Goal: Task Accomplishment & Management: Use online tool/utility

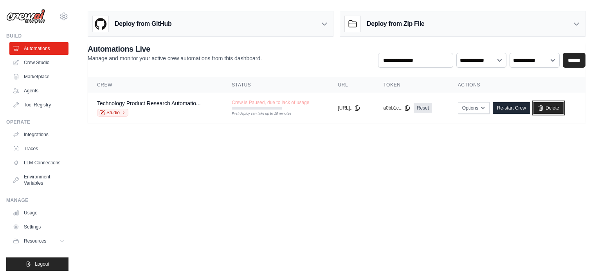
drag, startPoint x: 554, startPoint y: 106, endPoint x: 325, endPoint y: 26, distance: 242.3
click at [554, 106] on link "Delete" at bounding box center [549, 108] width 30 height 12
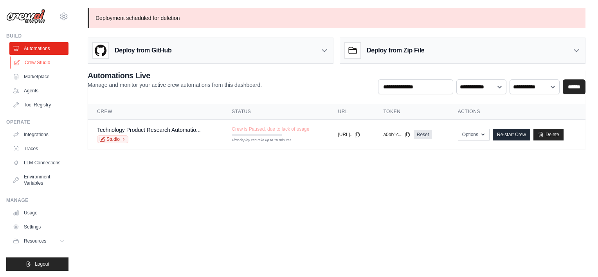
click at [42, 58] on link "Crew Studio" at bounding box center [39, 62] width 59 height 13
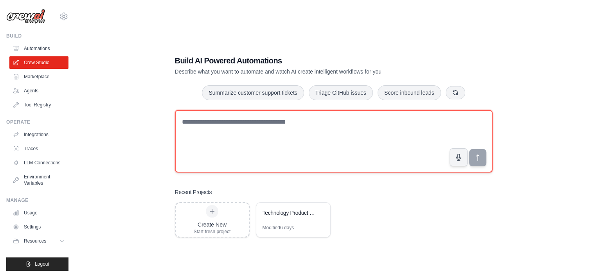
click at [247, 127] on textarea at bounding box center [334, 141] width 318 height 63
type textarea "*"
paste textarea "**********"
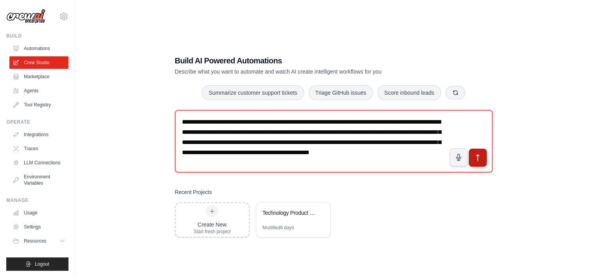
type textarea "**********"
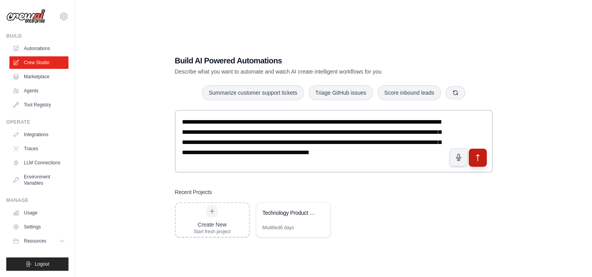
click at [478, 157] on icon "submit" at bounding box center [478, 158] width 8 height 8
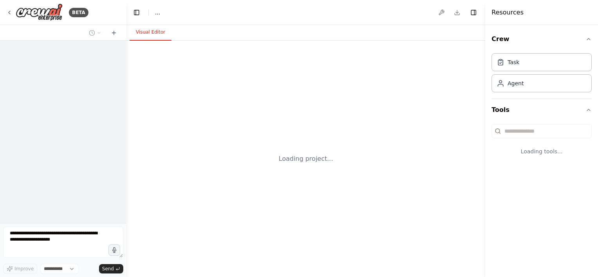
select select "****"
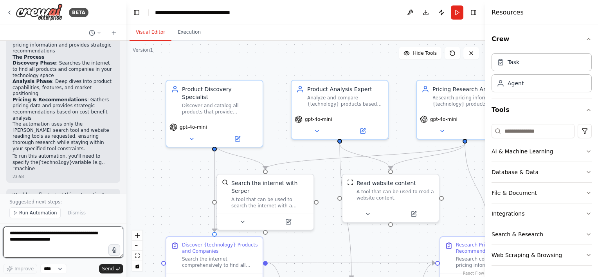
scroll to position [667, 0]
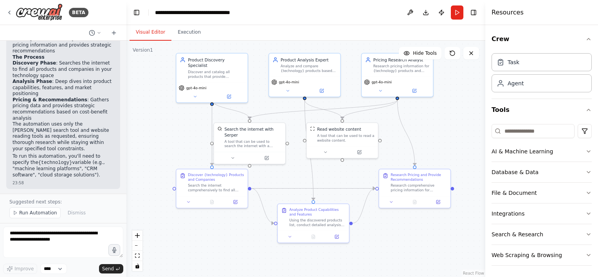
drag, startPoint x: 217, startPoint y: 172, endPoint x: 177, endPoint y: 149, distance: 46.0
click at [177, 149] on div ".deletable-edge-delete-btn { width: 20px; height: 20px; border: 0px solid #ffff…" at bounding box center [305, 159] width 359 height 236
click at [31, 212] on span "Run Automation" at bounding box center [38, 213] width 38 height 6
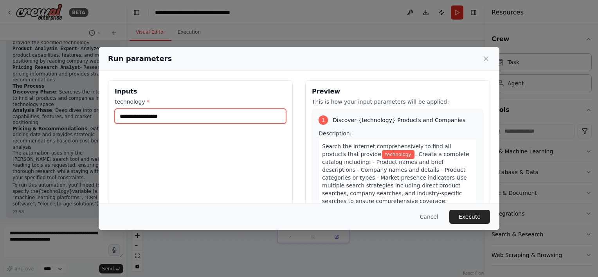
click at [184, 121] on input "technology *" at bounding box center [200, 116] width 171 height 15
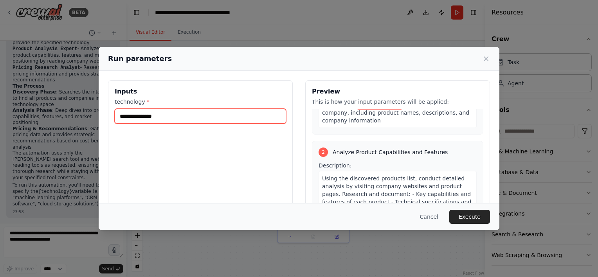
scroll to position [138, 0]
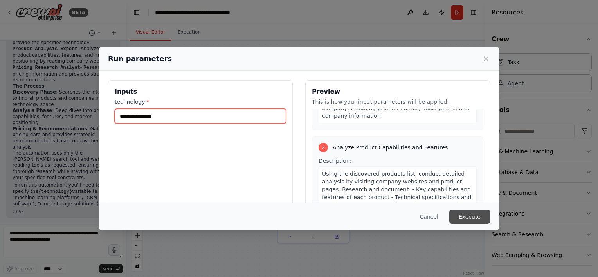
type input "**********"
click at [470, 220] on button "Execute" at bounding box center [469, 217] width 41 height 14
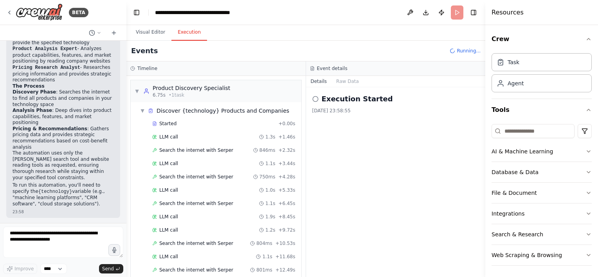
click at [191, 35] on button "Execution" at bounding box center [189, 32] width 36 height 16
click at [170, 124] on span "Started" at bounding box center [167, 124] width 17 height 6
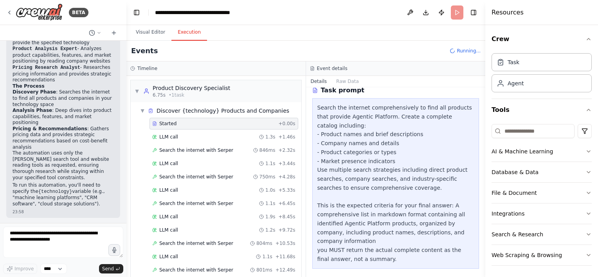
scroll to position [38, 0]
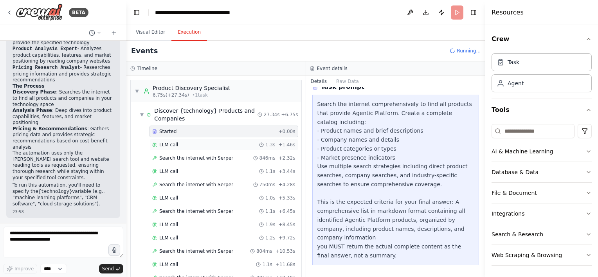
click at [184, 143] on div "LLM call 1.3s + 1.46s" at bounding box center [223, 145] width 143 height 6
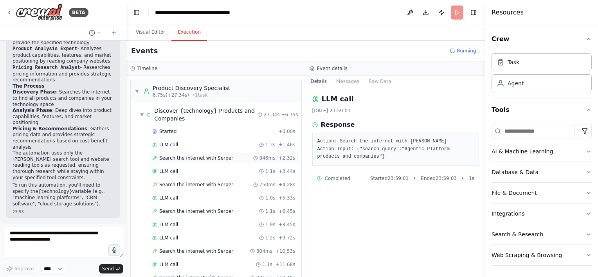
click at [183, 159] on span "Search the internet with Serper" at bounding box center [196, 158] width 74 height 6
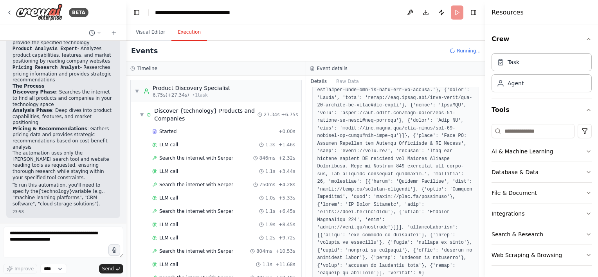
scroll to position [659, 0]
click at [171, 144] on span "LLM call" at bounding box center [168, 145] width 19 height 6
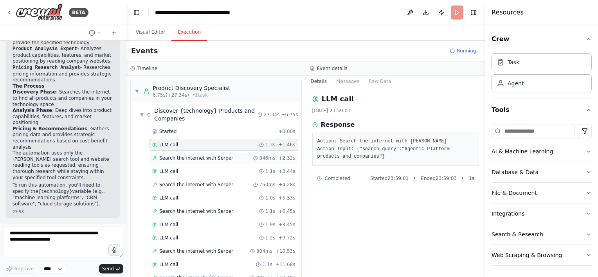
click at [173, 158] on span "Search the internet with Serper" at bounding box center [196, 158] width 74 height 6
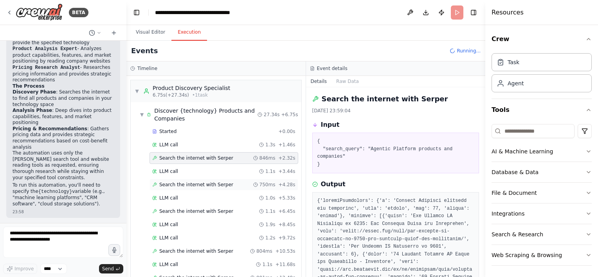
click at [204, 182] on span "Search the internet with Serper" at bounding box center [196, 185] width 74 height 6
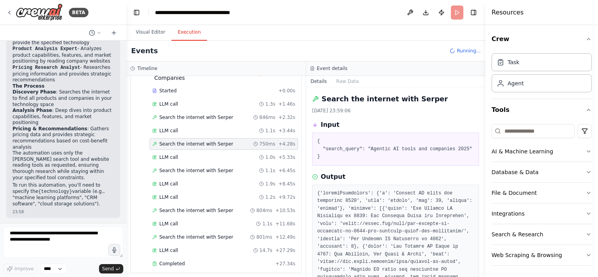
scroll to position [41, 0]
click at [210, 172] on div "Search the internet with [PERSON_NAME] 1.1s + 6.45s" at bounding box center [224, 171] width 149 height 12
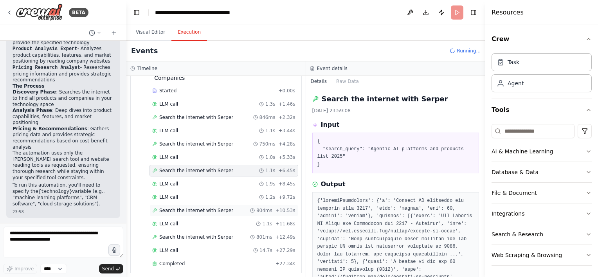
click at [206, 208] on span "Search the internet with Serper" at bounding box center [196, 211] width 74 height 6
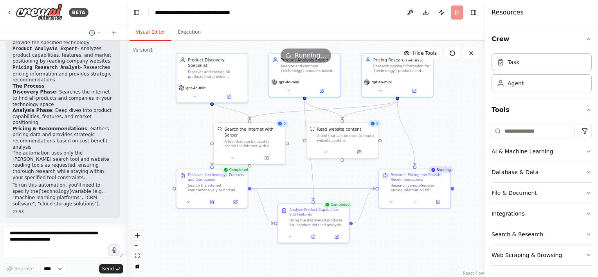
click at [153, 31] on button "Visual Editor" at bounding box center [151, 32] width 42 height 16
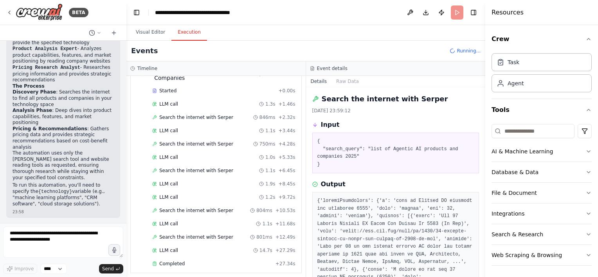
click at [185, 31] on button "Execution" at bounding box center [189, 32] width 36 height 16
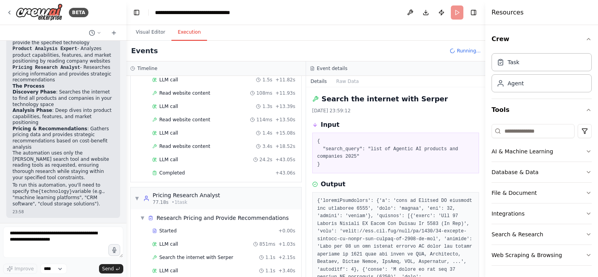
scroll to position [516, 0]
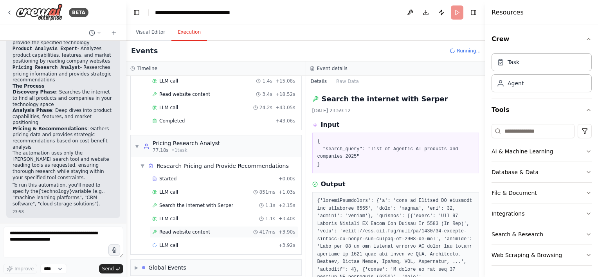
click at [189, 229] on span "Read website content" at bounding box center [184, 232] width 51 height 6
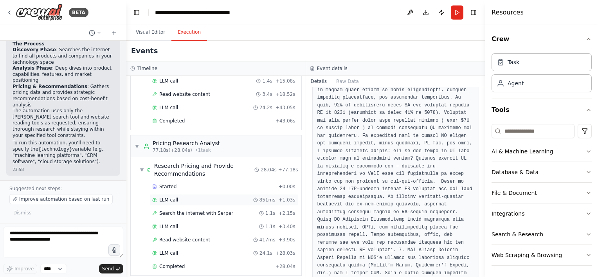
scroll to position [537, 0]
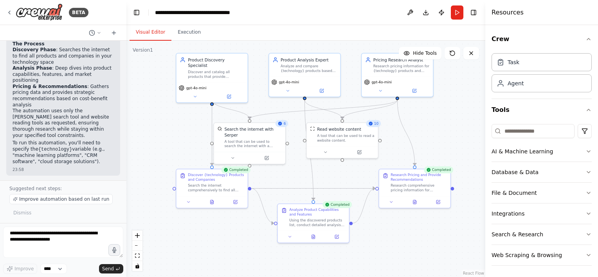
click at [146, 32] on button "Visual Editor" at bounding box center [151, 32] width 42 height 16
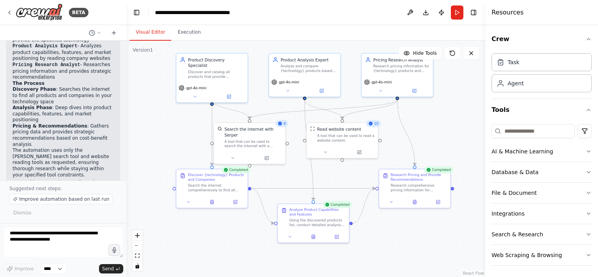
scroll to position [680, 0]
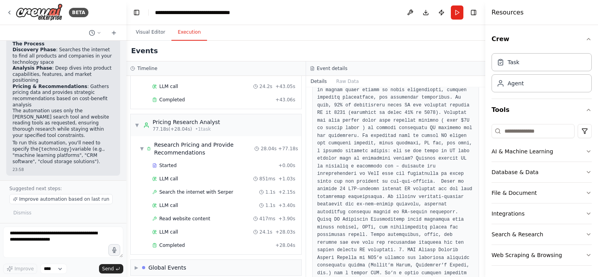
click at [185, 38] on button "Execution" at bounding box center [189, 32] width 36 height 16
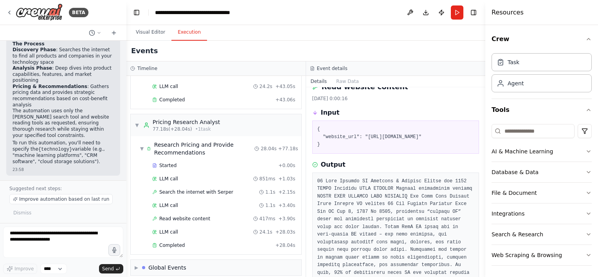
scroll to position [11, 0]
click at [188, 261] on div "▶ Global Events" at bounding box center [216, 268] width 171 height 16
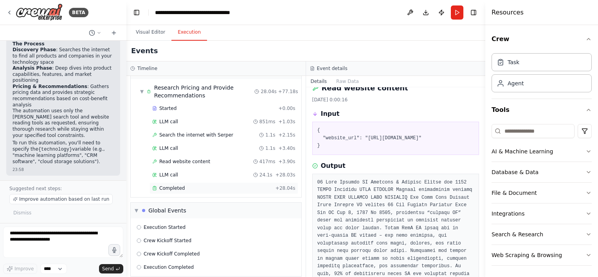
scroll to position [594, 0]
click at [174, 265] on span "Execution Completed" at bounding box center [169, 268] width 50 height 6
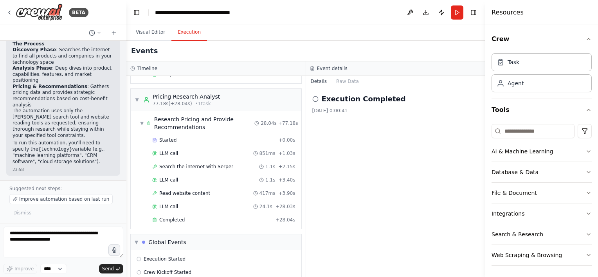
scroll to position [594, 0]
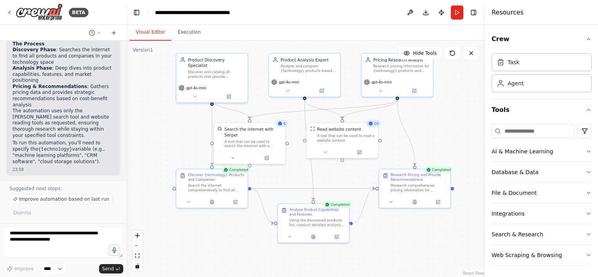
click at [148, 34] on button "Visual Editor" at bounding box center [151, 32] width 42 height 16
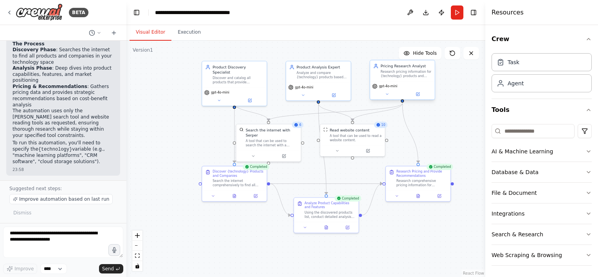
click at [405, 77] on div "Research pricing information for {technology} products and provide recommendati…" at bounding box center [406, 74] width 51 height 8
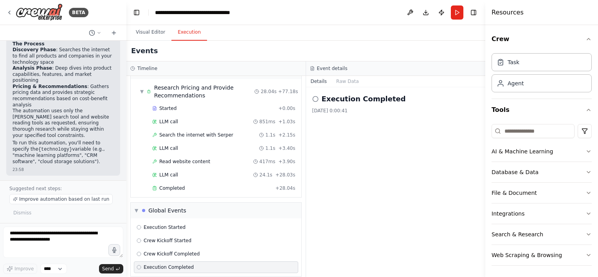
click at [182, 30] on button "Execution" at bounding box center [189, 32] width 36 height 16
click at [168, 185] on span "Completed" at bounding box center [171, 188] width 25 height 6
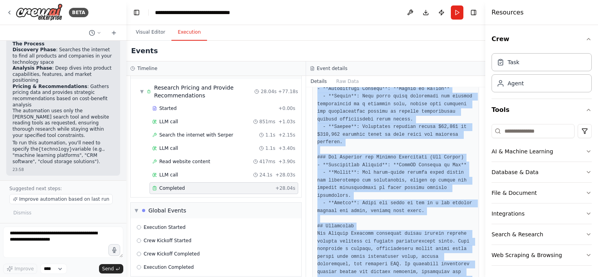
scroll to position [1015, 0]
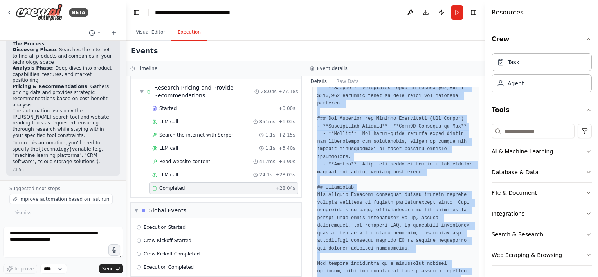
drag, startPoint x: 317, startPoint y: 163, endPoint x: 390, endPoint y: 277, distance: 135.2
click at [390, 277] on html "BETA I want to research all of the product available for a specific tecjnology.…" at bounding box center [299, 138] width 598 height 277
copy pre "# Comprehensive Pricing Analysis and Recommendations for Agentic Platform Produ…"
click at [454, 13] on button "Run" at bounding box center [457, 12] width 13 height 14
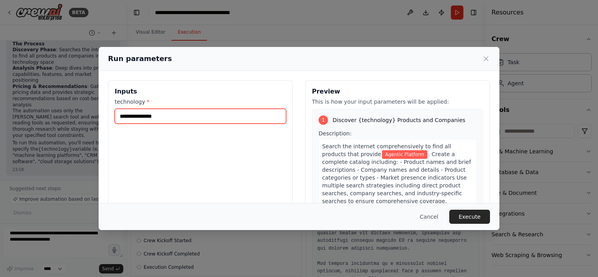
drag, startPoint x: 194, startPoint y: 116, endPoint x: 97, endPoint y: 117, distance: 97.1
click at [97, 117] on div "**********" at bounding box center [299, 138] width 598 height 277
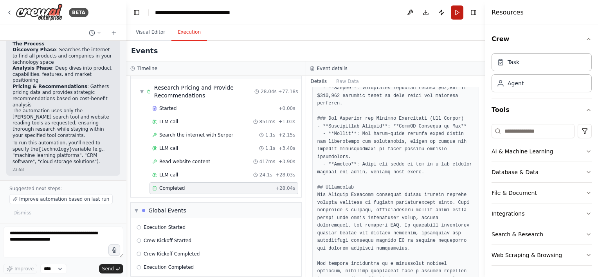
click at [460, 13] on button "Run" at bounding box center [457, 12] width 13 height 14
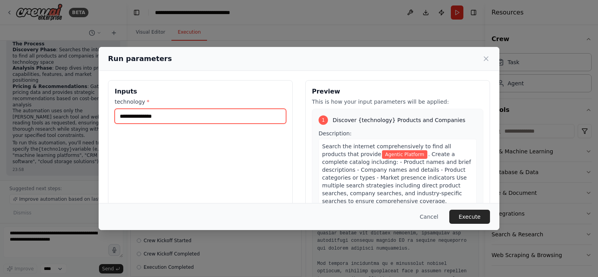
click at [171, 116] on input "**********" at bounding box center [200, 116] width 171 height 15
type input "*********"
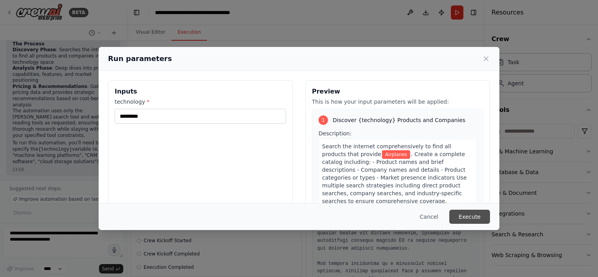
click at [468, 217] on button "Execute" at bounding box center [469, 217] width 41 height 14
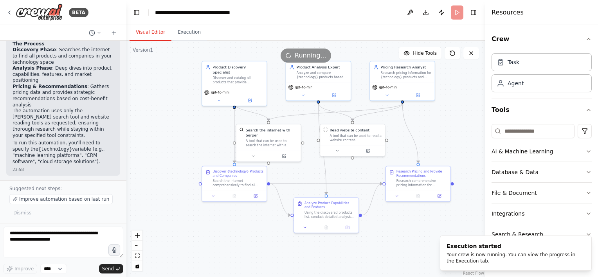
click at [149, 31] on button "Visual Editor" at bounding box center [151, 32] width 42 height 16
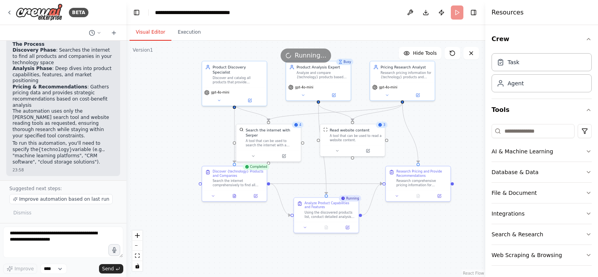
scroll to position [680, 0]
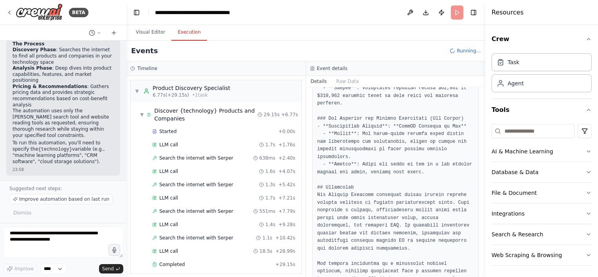
click at [193, 33] on button "Execution" at bounding box center [189, 32] width 36 height 16
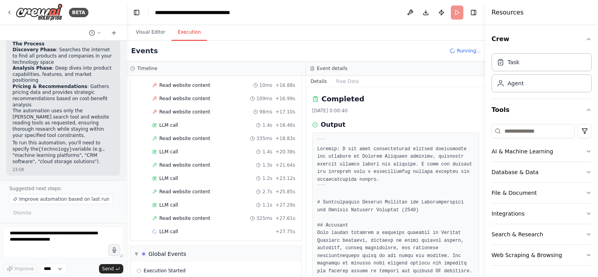
scroll to position [495, 0]
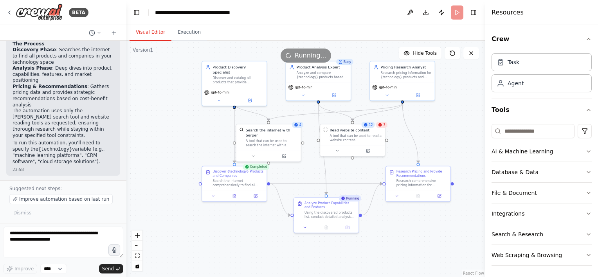
click at [149, 31] on button "Visual Editor" at bounding box center [151, 32] width 42 height 16
click at [381, 126] on icon at bounding box center [381, 125] width 4 height 4
click at [375, 143] on div "Read website content A tool that can be used to read a website content." at bounding box center [352, 133] width 65 height 21
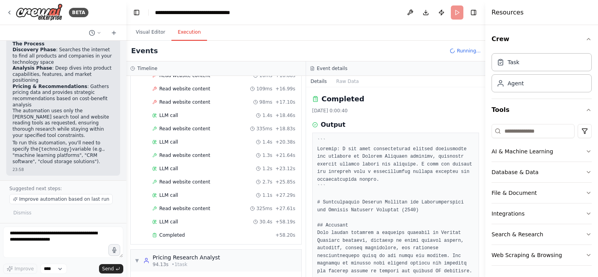
click at [190, 30] on button "Execution" at bounding box center [189, 32] width 36 height 16
click at [194, 86] on span "Read website content" at bounding box center [184, 89] width 51 height 6
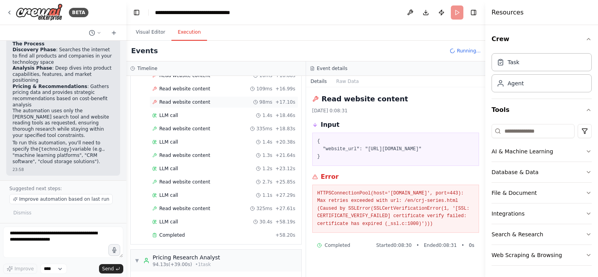
click at [179, 99] on span "Read website content" at bounding box center [184, 102] width 51 height 6
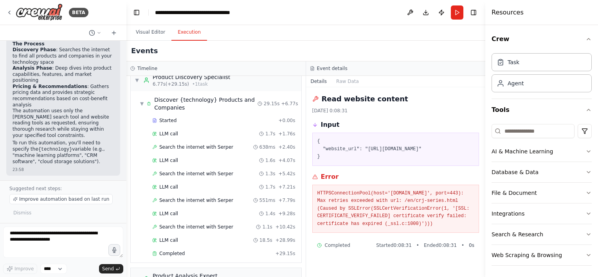
scroll to position [11, 0]
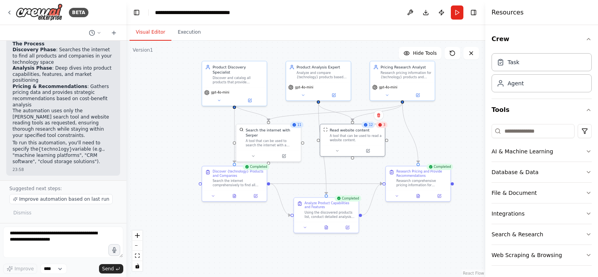
click at [152, 32] on button "Visual Editor" at bounding box center [151, 32] width 42 height 16
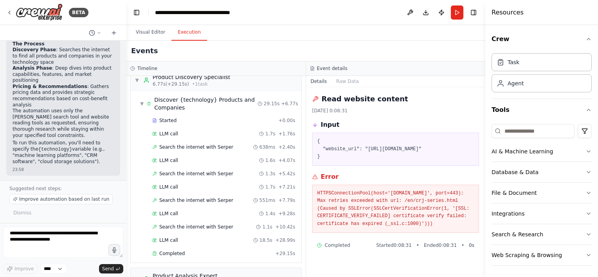
click at [178, 34] on button "Execution" at bounding box center [189, 32] width 36 height 16
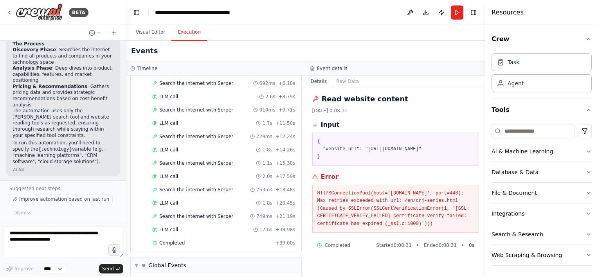
scroll to position [766, 0]
click at [172, 240] on span "Completed" at bounding box center [171, 243] width 25 height 6
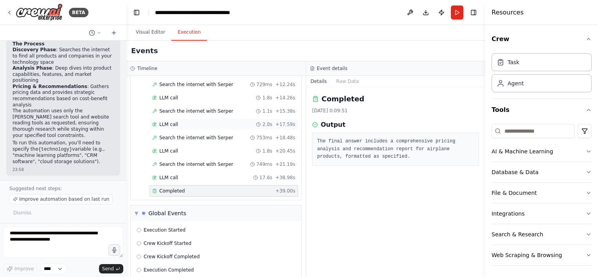
scroll to position [818, 0]
click at [344, 81] on button "Raw Data" at bounding box center [348, 81] width 32 height 11
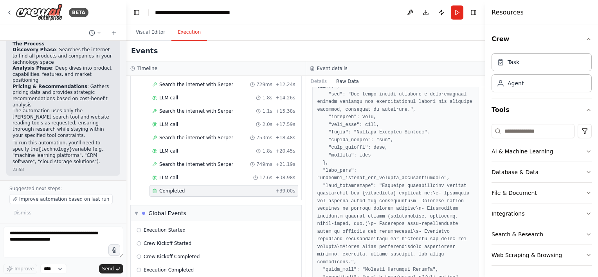
scroll to position [264, 0]
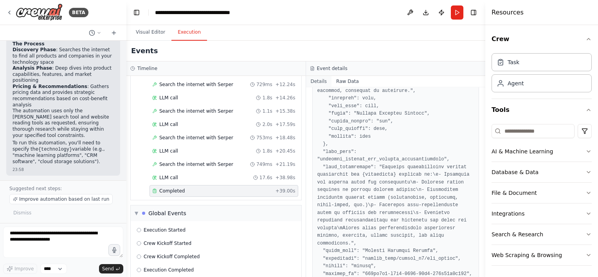
click at [319, 83] on button "Details" at bounding box center [319, 81] width 26 height 11
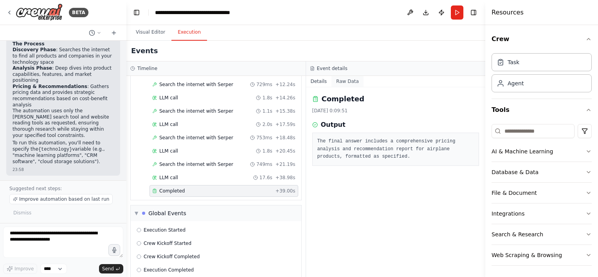
click at [343, 81] on button "Raw Data" at bounding box center [348, 81] width 32 height 11
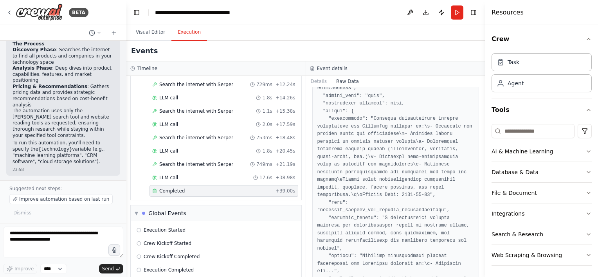
scroll to position [0, 0]
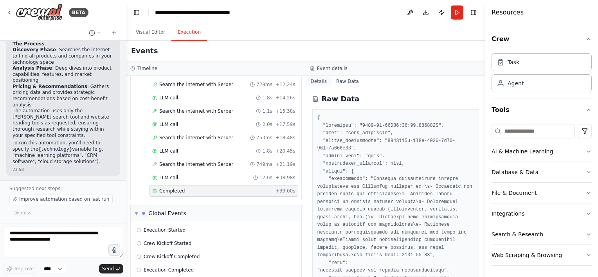
click at [312, 81] on button "Details" at bounding box center [319, 81] width 26 height 11
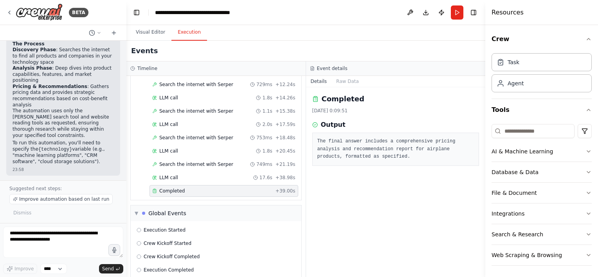
click at [329, 94] on h2 "Completed" at bounding box center [343, 99] width 43 height 11
click at [330, 106] on div "Completed [DATE] 0:09:51" at bounding box center [395, 104] width 167 height 20
click at [362, 152] on pre "The final answer includes a comprehensive pricing analysis and recommendation r…" at bounding box center [396, 149] width 157 height 23
click at [56, 200] on span "Improve automation based on last run" at bounding box center [64, 199] width 90 height 6
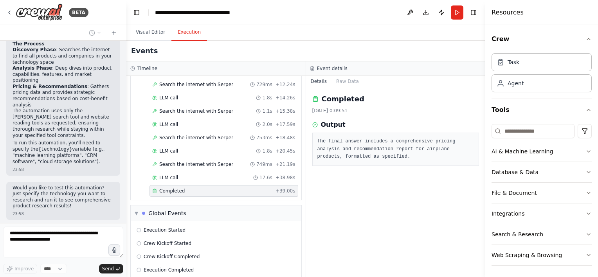
scroll to position [703, 0]
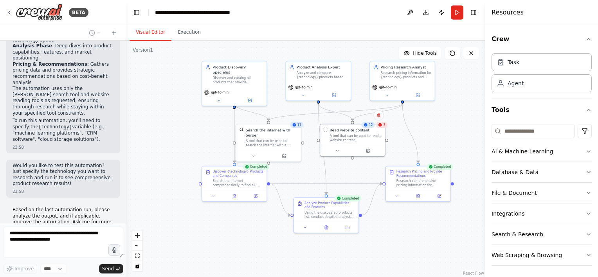
click at [144, 30] on button "Visual Editor" at bounding box center [151, 32] width 42 height 16
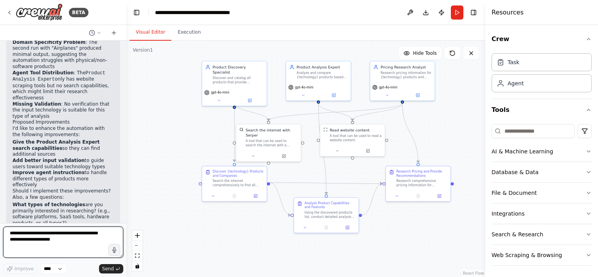
scroll to position [1067, 0]
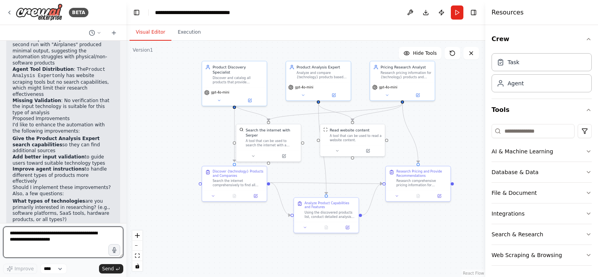
click at [60, 244] on textarea at bounding box center [63, 242] width 120 height 31
type textarea "**********"
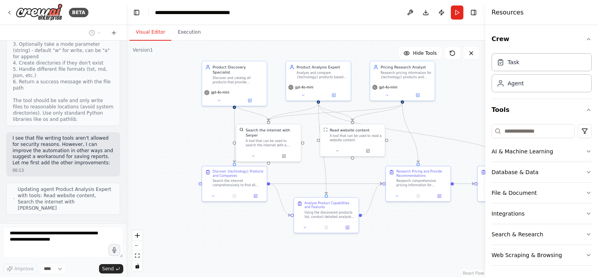
scroll to position [1588, 0]
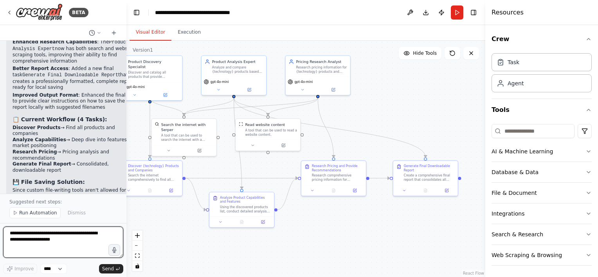
drag, startPoint x: 425, startPoint y: 227, endPoint x: 341, endPoint y: 222, distance: 84.7
click at [341, 222] on div ".deletable-edge-delete-btn { width: 20px; height: 20px; border: 0px solid #ffff…" at bounding box center [305, 159] width 359 height 236
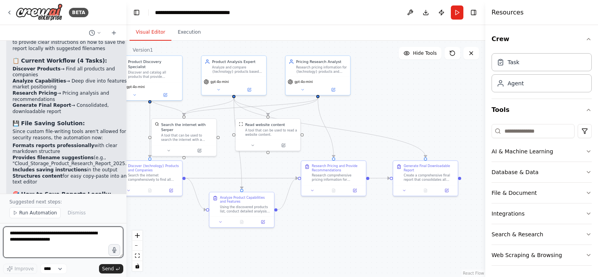
scroll to position [1956, 0]
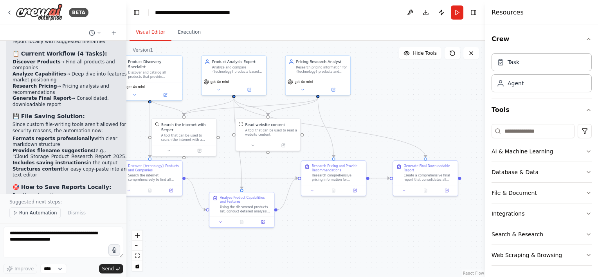
click at [36, 214] on span "Run Automation" at bounding box center [38, 213] width 38 height 6
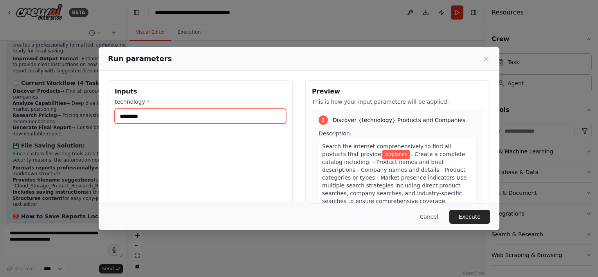
click at [172, 112] on input "*********" at bounding box center [200, 116] width 171 height 15
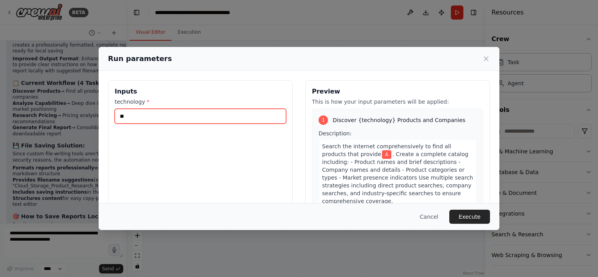
type input "*"
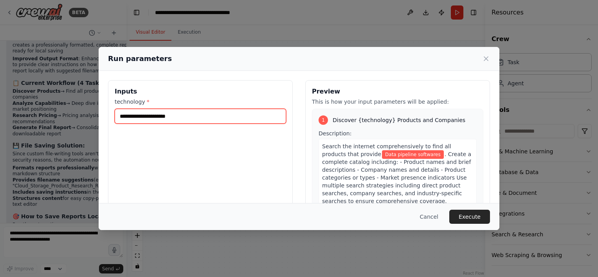
type input "**********"
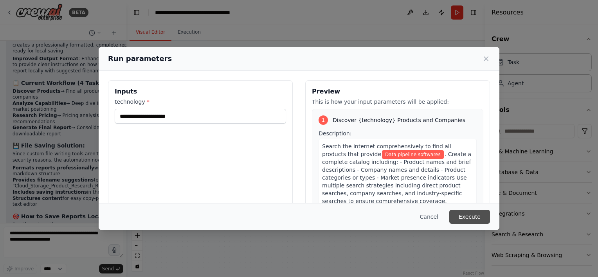
click at [477, 218] on button "Execute" at bounding box center [469, 217] width 41 height 14
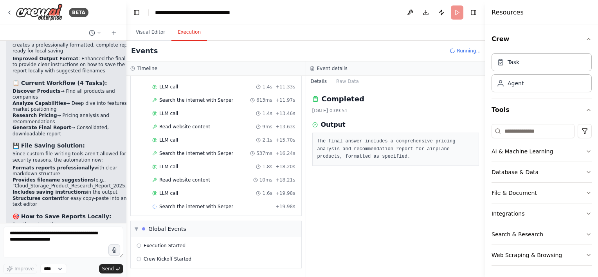
scroll to position [350, 0]
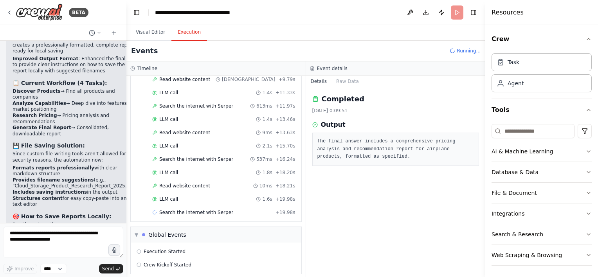
click at [186, 33] on button "Execution" at bounding box center [189, 32] width 36 height 16
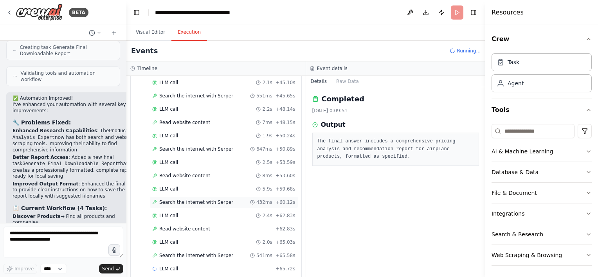
scroll to position [679, 0]
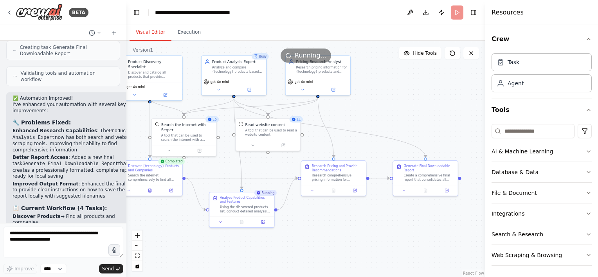
click at [148, 32] on button "Visual Editor" at bounding box center [151, 32] width 42 height 16
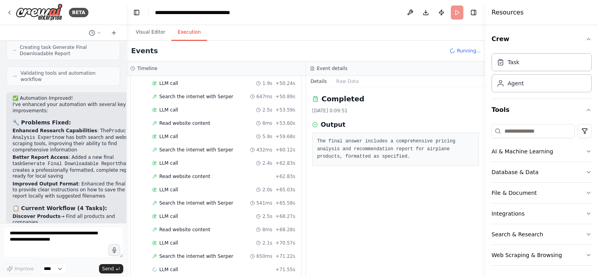
click at [186, 34] on button "Execution" at bounding box center [189, 32] width 36 height 16
click at [185, 253] on span "Search the internet with Serper" at bounding box center [196, 256] width 74 height 6
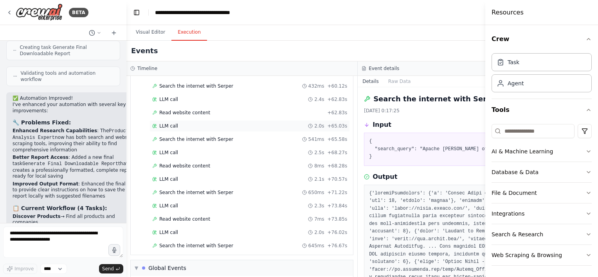
scroll to position [738, 0]
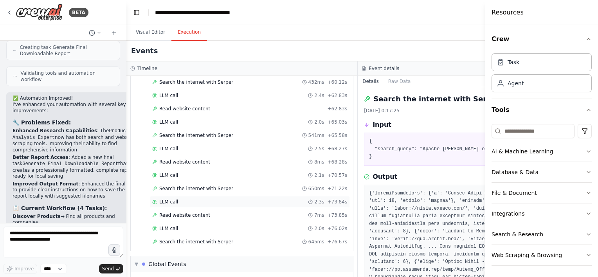
click at [186, 199] on div "LLM call 2.3s + 73.84s" at bounding box center [249, 202] width 195 height 6
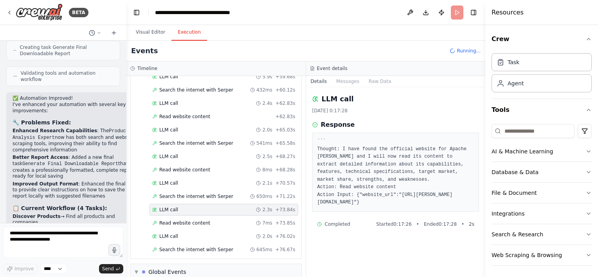
scroll to position [746, 0]
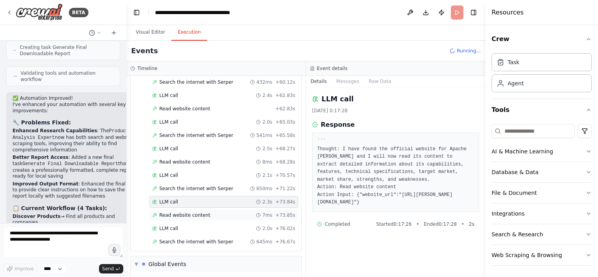
click at [181, 212] on span "Read website content" at bounding box center [184, 215] width 51 height 6
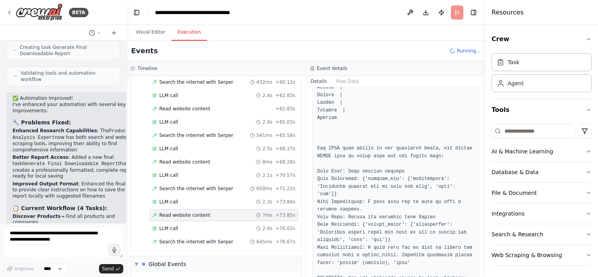
scroll to position [1321, 0]
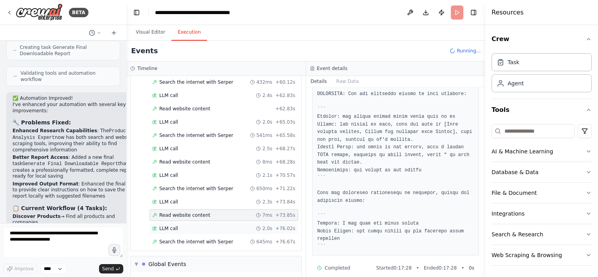
click at [169, 223] on div "LLM call 2.0s + 76.02s" at bounding box center [224, 229] width 149 height 12
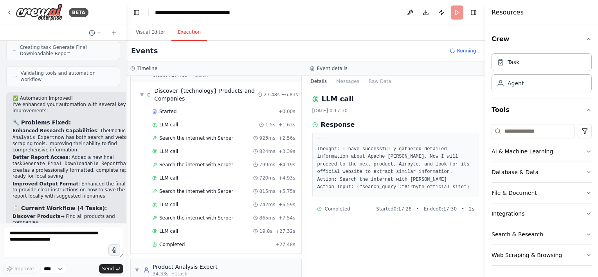
scroll to position [0, 0]
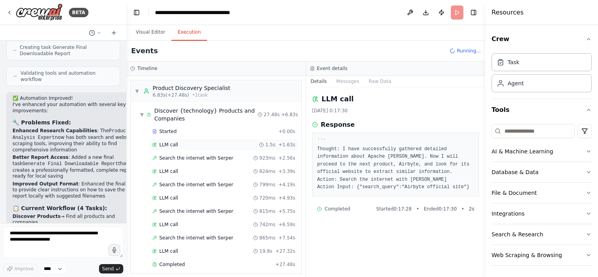
click at [172, 147] on span "LLM call" at bounding box center [168, 145] width 19 height 6
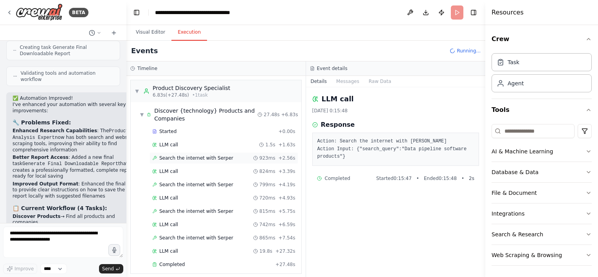
click at [175, 156] on span "Search the internet with Serper" at bounding box center [196, 158] width 74 height 6
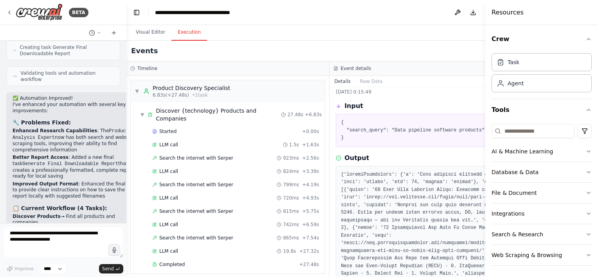
scroll to position [22, 0]
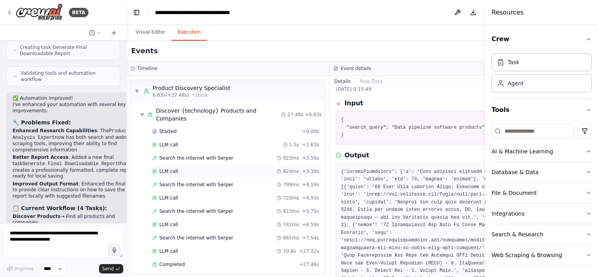
click at [171, 171] on span "LLM call" at bounding box center [168, 171] width 19 height 6
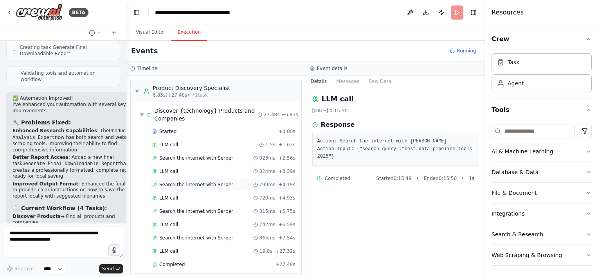
click at [171, 185] on span "Search the internet with Serper" at bounding box center [196, 185] width 74 height 6
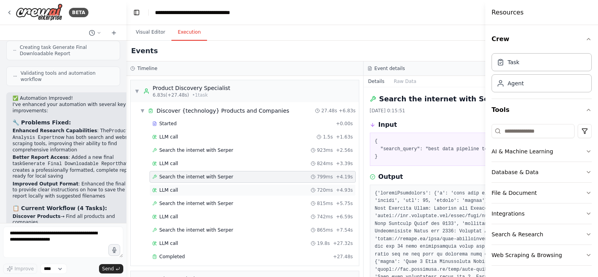
click at [171, 192] on span "LLM call" at bounding box center [168, 190] width 19 height 6
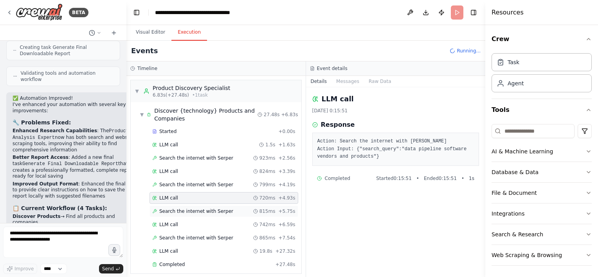
click at [177, 214] on div "Search the internet with [PERSON_NAME] 815ms + 5.75s" at bounding box center [224, 212] width 149 height 12
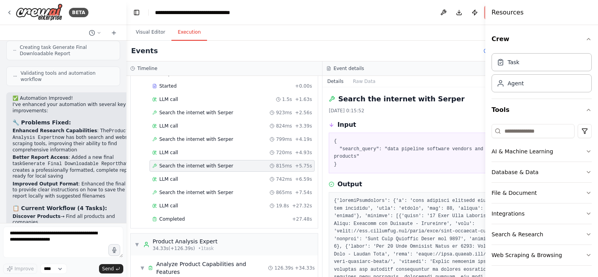
scroll to position [52, 0]
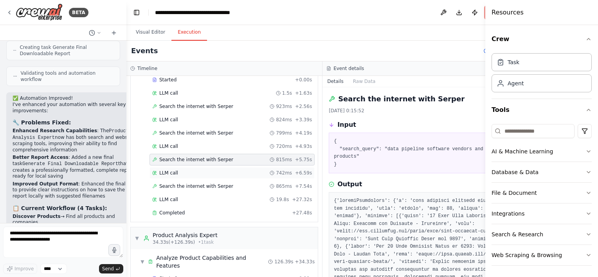
click at [174, 171] on span "LLM call" at bounding box center [168, 173] width 19 height 6
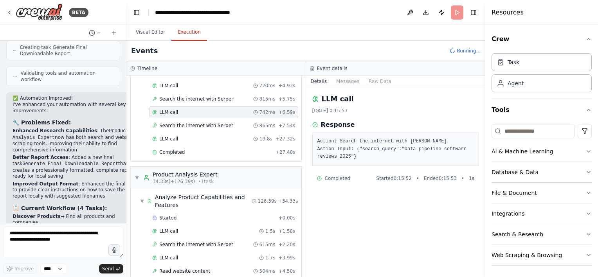
scroll to position [116, 0]
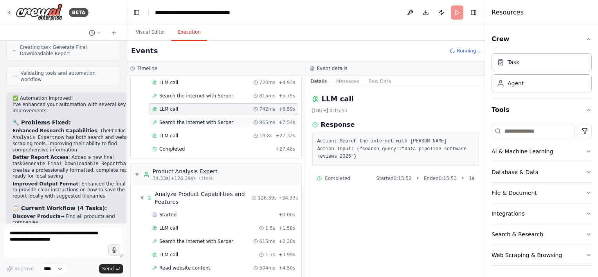
click at [194, 119] on span "Search the internet with Serper" at bounding box center [196, 122] width 74 height 6
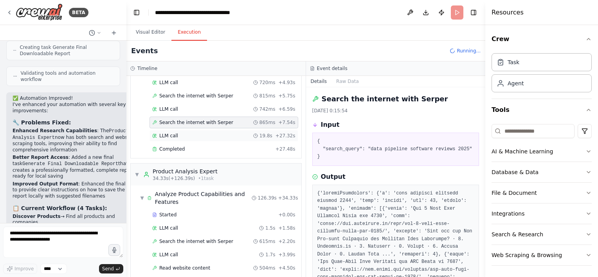
click at [179, 138] on div "LLM call 19.8s + 27.32s" at bounding box center [224, 136] width 149 height 12
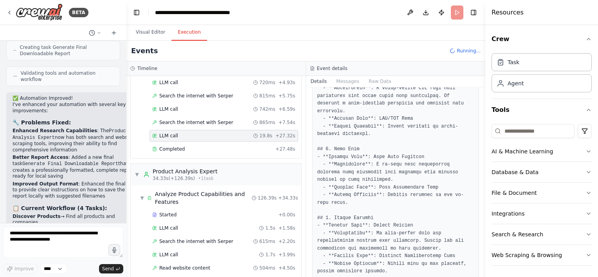
scroll to position [116, 0]
click at [207, 148] on div "Completed" at bounding box center [212, 149] width 120 height 6
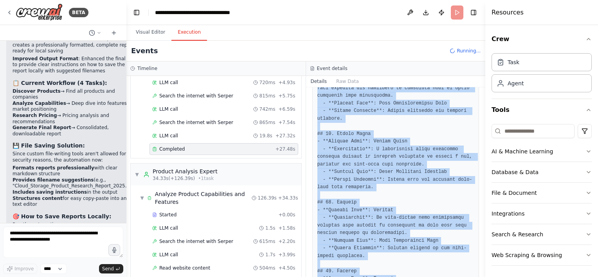
scroll to position [924, 0]
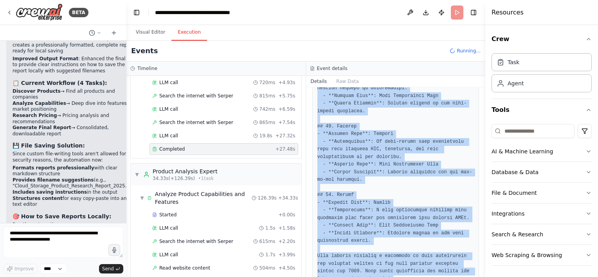
drag, startPoint x: 317, startPoint y: 141, endPoint x: 429, endPoint y: 282, distance: 180.3
click at [429, 277] on html "BETA I want to research all of the product available for a specific tecjnology.…" at bounding box center [299, 138] width 598 height 277
copy pre "# Comprehensive Catalog of Data Pipeline Software Products ## 1. Matillion - **…"
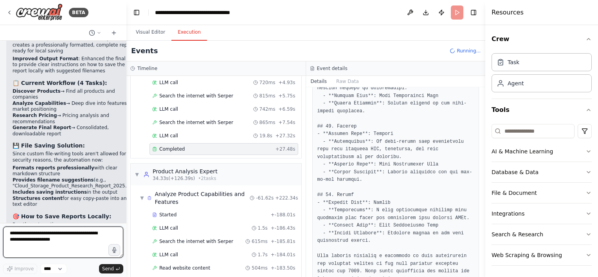
click at [85, 247] on textarea at bounding box center [63, 242] width 120 height 31
type textarea "**********"
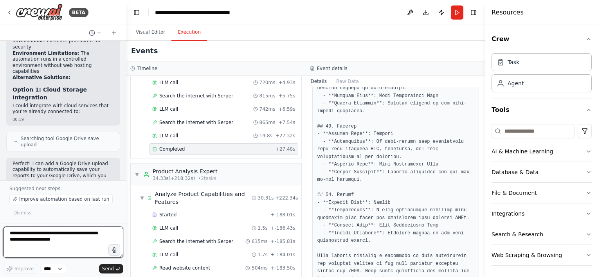
scroll to position [2330, 0]
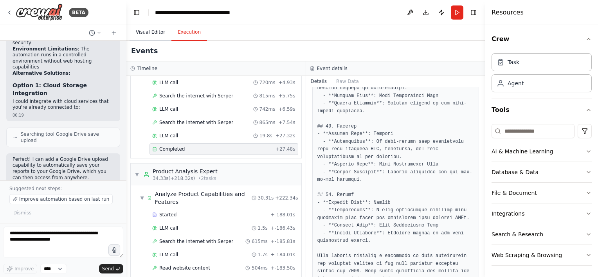
click at [153, 32] on button "Visual Editor" at bounding box center [151, 32] width 42 height 16
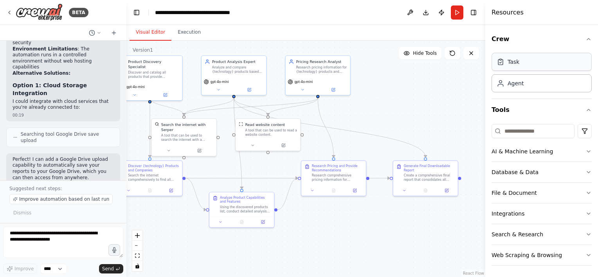
click at [522, 65] on div "Task" at bounding box center [542, 62] width 100 height 18
drag, startPoint x: 434, startPoint y: 121, endPoint x: 407, endPoint y: 96, distance: 36.8
click at [407, 96] on div "New Task Task description" at bounding box center [416, 94] width 51 height 9
click at [417, 97] on div "Task description" at bounding box center [416, 97] width 51 height 4
drag, startPoint x: 413, startPoint y: 85, endPoint x: 444, endPoint y: 159, distance: 80.3
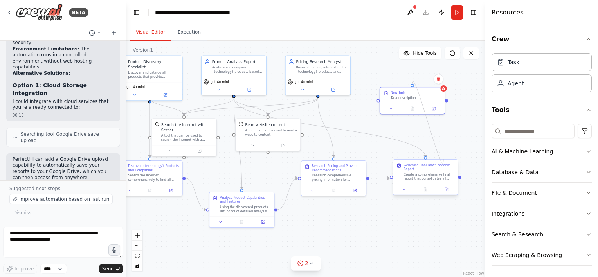
click at [332, 159] on div "Product Discovery Specialist Discover and catalog all products that provide {te…" at bounding box center [211, 108] width 241 height 159
click at [441, 80] on icon at bounding box center [438, 79] width 5 height 5
click at [421, 79] on button "Confirm" at bounding box center [416, 78] width 28 height 9
click at [515, 66] on div "Task" at bounding box center [542, 62] width 100 height 18
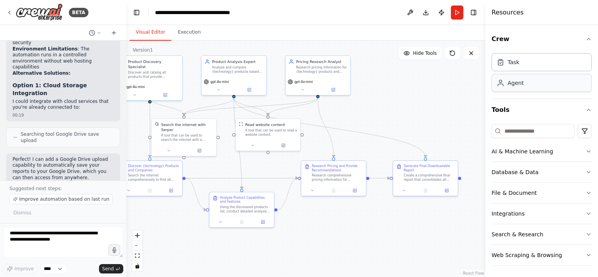
click at [520, 85] on div "Agent" at bounding box center [516, 83] width 16 height 8
click at [520, 65] on div "Task" at bounding box center [542, 62] width 100 height 18
click at [513, 193] on button "File & Document" at bounding box center [542, 193] width 100 height 20
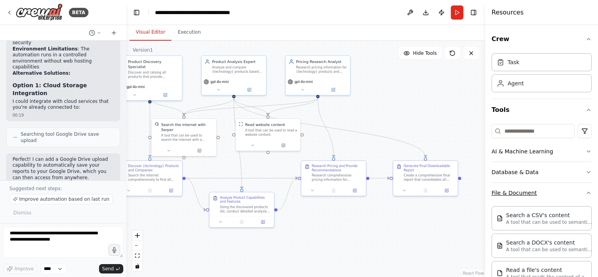
click at [586, 194] on icon "button" at bounding box center [589, 193] width 6 height 6
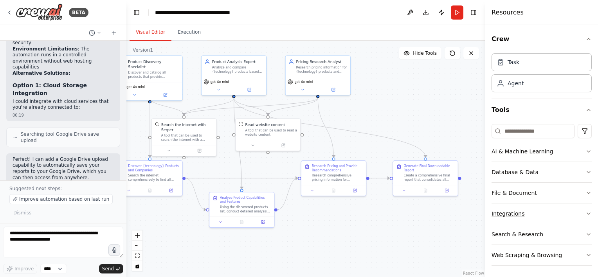
click at [564, 211] on button "Integrations" at bounding box center [542, 214] width 100 height 20
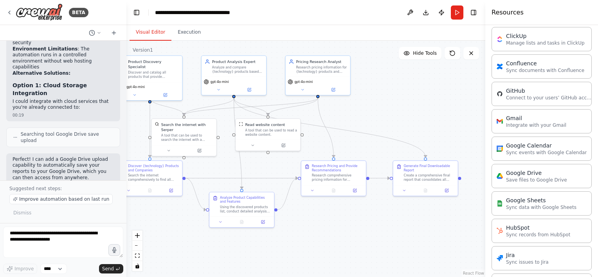
scroll to position [256, 0]
click at [526, 121] on p "Integrate with your Gmail" at bounding box center [536, 123] width 60 height 6
drag, startPoint x: 464, startPoint y: 132, endPoint x: 410, endPoint y: 106, distance: 60.3
click at [410, 110] on div "Gmail 0 of 9 Integrate with your Gmail" at bounding box center [432, 115] width 52 height 11
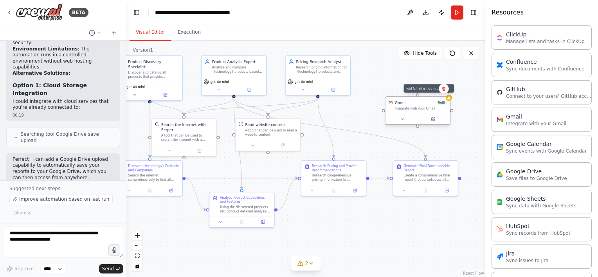
click at [449, 100] on div at bounding box center [449, 98] width 6 height 6
click at [413, 115] on div at bounding box center [418, 119] width 65 height 11
drag, startPoint x: 413, startPoint y: 115, endPoint x: 397, endPoint y: 106, distance: 18.4
click at [397, 106] on div "Gmail 0 of 9 Integrate with your Gmail" at bounding box center [421, 105] width 52 height 11
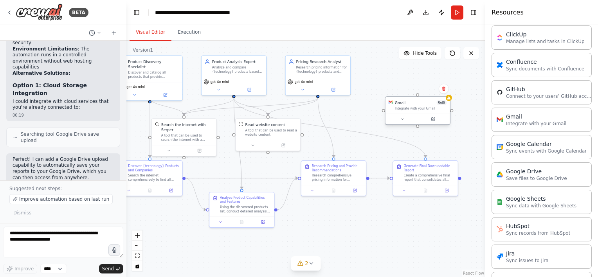
click at [397, 106] on div "Integrate with your Gmail" at bounding box center [421, 108] width 52 height 4
click at [404, 120] on icon at bounding box center [402, 119] width 4 height 4
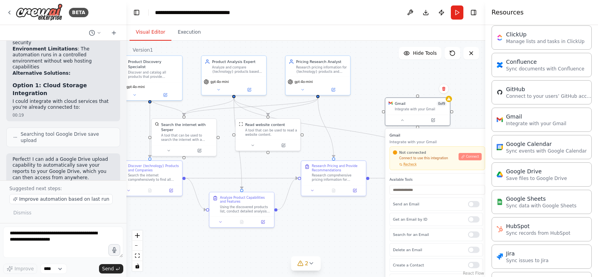
click at [472, 156] on span "Connect" at bounding box center [472, 157] width 13 height 4
click at [475, 158] on span "Connect" at bounding box center [472, 157] width 13 height 4
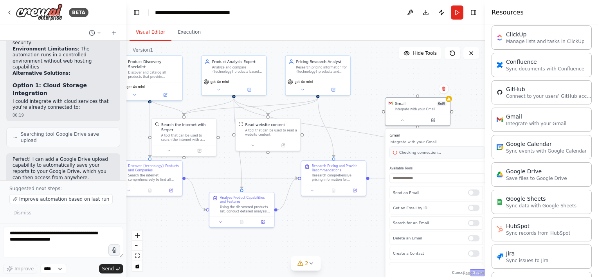
click at [475, 158] on div "Checking connection..." at bounding box center [438, 152] width 96 height 12
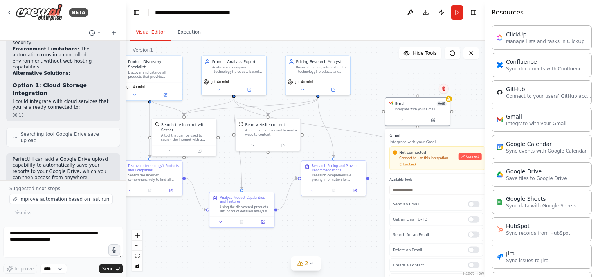
click at [445, 91] on icon at bounding box center [444, 89] width 5 height 5
click at [446, 91] on button at bounding box center [444, 89] width 10 height 10
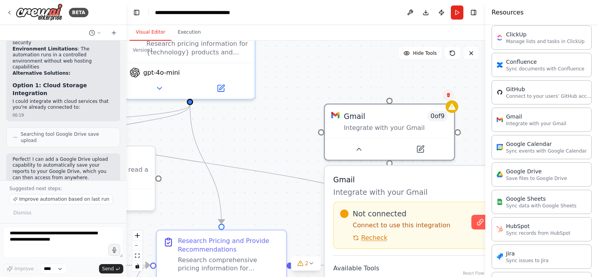
click at [449, 99] on button at bounding box center [449, 95] width 10 height 10
click at [429, 91] on button "Confirm" at bounding box center [427, 94] width 28 height 9
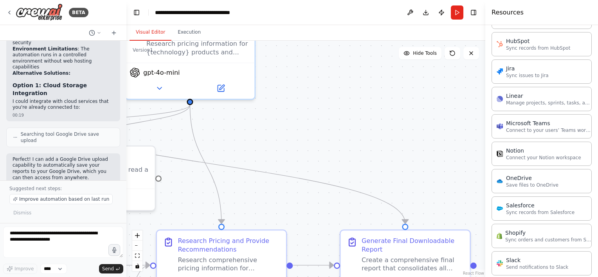
scroll to position [449, 0]
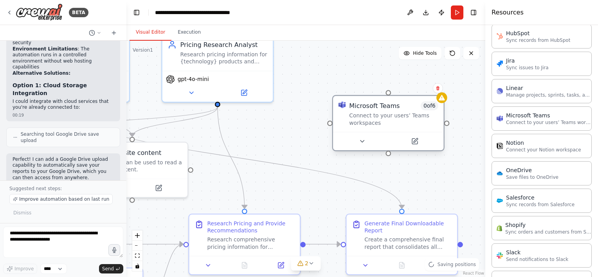
drag, startPoint x: 464, startPoint y: 135, endPoint x: 367, endPoint y: 110, distance: 99.9
click at [367, 110] on div "Microsoft Teams 0 of 6 Connect to your users’ Teams workspaces" at bounding box center [393, 113] width 89 height 25
click at [364, 141] on icon at bounding box center [362, 141] width 7 height 7
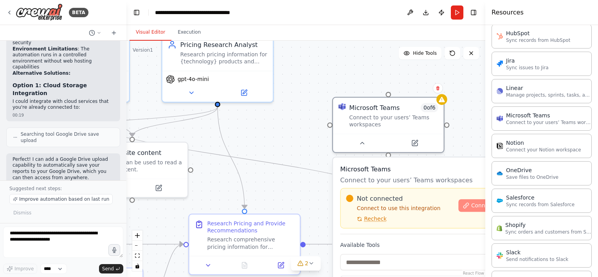
click at [476, 205] on span "Connect" at bounding box center [482, 205] width 22 height 7
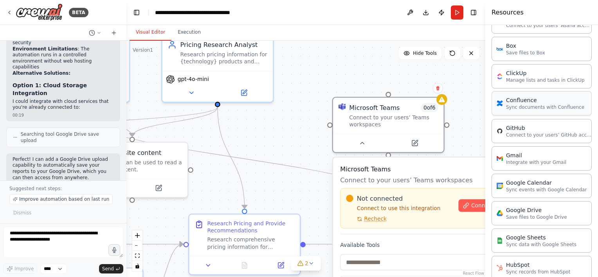
scroll to position [187, 0]
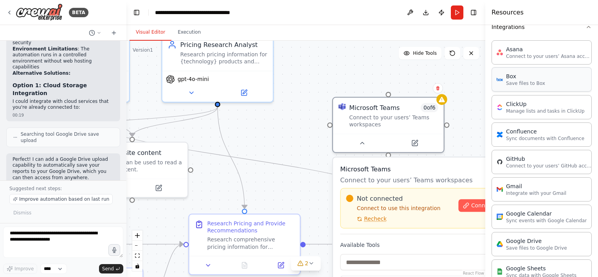
click at [521, 77] on div "Box" at bounding box center [525, 76] width 39 height 8
click at [439, 89] on icon at bounding box center [438, 88] width 5 height 5
click at [413, 88] on button "Confirm" at bounding box center [416, 87] width 28 height 9
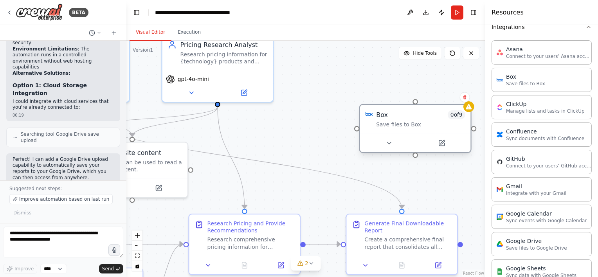
drag, startPoint x: 450, startPoint y: 149, endPoint x: 396, endPoint y: 117, distance: 63.1
click at [396, 117] on div "Box 0 of 9" at bounding box center [420, 114] width 89 height 9
click at [386, 146] on icon at bounding box center [389, 143] width 7 height 7
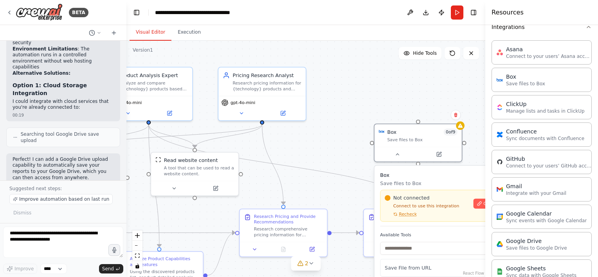
click at [482, 202] on button "Toggle Sidebar" at bounding box center [485, 138] width 6 height 277
click at [478, 202] on button "Connect" at bounding box center [489, 204] width 31 height 10
click at [457, 115] on icon at bounding box center [456, 115] width 5 height 5
click at [440, 114] on button "Confirm" at bounding box center [434, 114] width 28 height 9
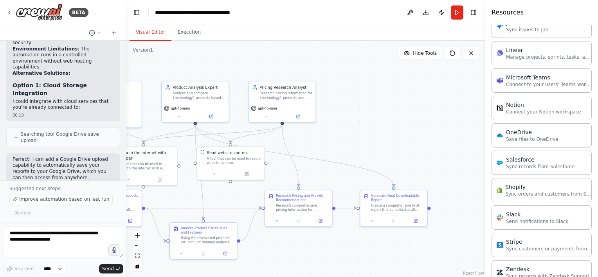
scroll to position [488, 0]
click at [528, 168] on div "Salesforce Sync records from Salesforce" at bounding box center [542, 162] width 100 height 24
click at [422, 153] on icon at bounding box center [424, 152] width 4 height 4
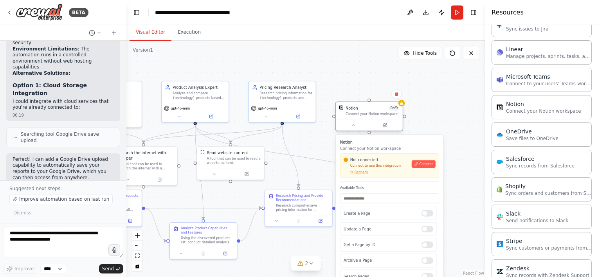
drag, startPoint x: 435, startPoint y: 147, endPoint x: 363, endPoint y: 117, distance: 77.9
click at [363, 117] on div "Notion 0 of 9 Connect your Notion workspace" at bounding box center [370, 117] width 68 height 30
click at [424, 164] on span "Connect" at bounding box center [425, 164] width 13 height 4
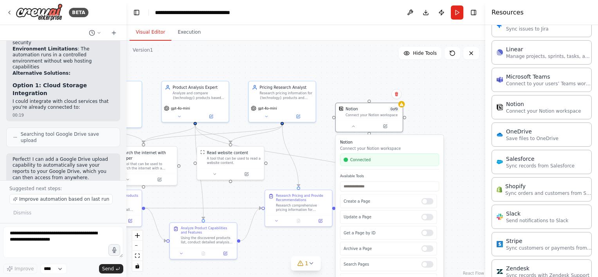
click at [441, 113] on div ".deletable-edge-delete-btn { width: 20px; height: 20px; border: 0px solid #ffff…" at bounding box center [305, 159] width 359 height 236
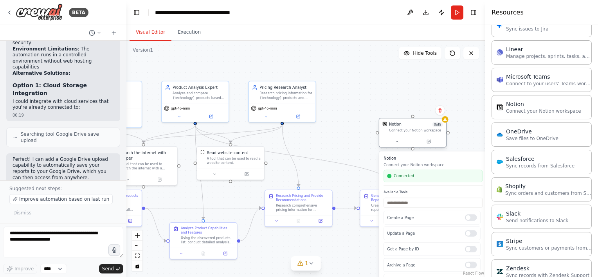
drag, startPoint x: 367, startPoint y: 114, endPoint x: 412, endPoint y: 130, distance: 47.7
click at [412, 130] on div "Connect your Notion workspace" at bounding box center [416, 130] width 54 height 4
click at [465, 219] on div at bounding box center [471, 218] width 12 height 7
click at [467, 234] on div at bounding box center [471, 233] width 12 height 7
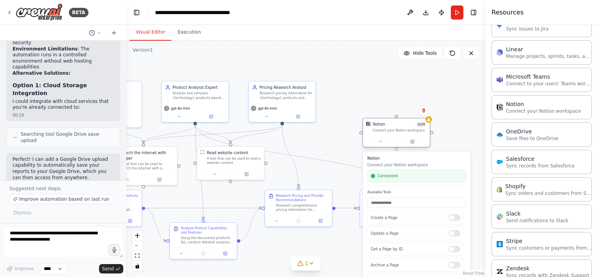
drag, startPoint x: 409, startPoint y: 135, endPoint x: 391, endPoint y: 135, distance: 18.0
click at [391, 135] on div "Notion 0 of 9 Connect your Notion workspace" at bounding box center [396, 127] width 67 height 17
click at [381, 143] on icon at bounding box center [381, 141] width 4 height 4
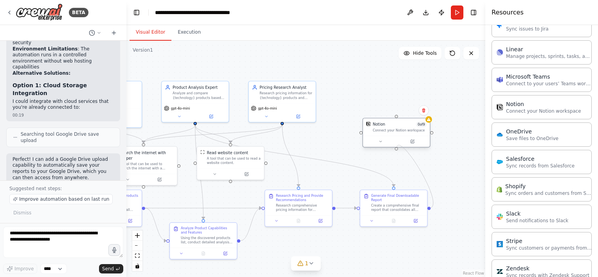
drag, startPoint x: 430, startPoint y: 207, endPoint x: 397, endPoint y: 151, distance: 64.5
click at [296, 151] on div "Product Discovery Specialist Discover and catalog all products that provide {te…" at bounding box center [171, 136] width 249 height 164
drag, startPoint x: 429, startPoint y: 208, endPoint x: 399, endPoint y: 143, distance: 72.2
click at [296, 143] on div "Product Discovery Specialist Discover and catalog all products that provide {te…" at bounding box center [171, 136] width 249 height 164
drag, startPoint x: 398, startPoint y: 150, endPoint x: 431, endPoint y: 209, distance: 68.4
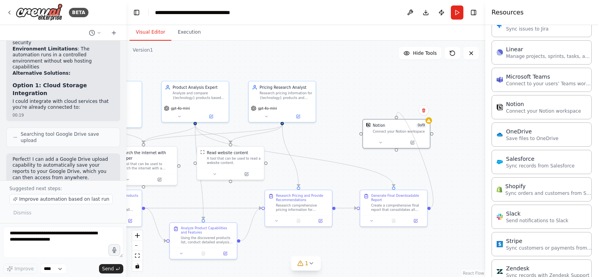
click at [431, 209] on div ".deletable-edge-delete-btn { width: 20px; height: 20px; border: 0px solid #ffff…" at bounding box center [305, 159] width 359 height 236
click at [431, 121] on div at bounding box center [429, 119] width 7 height 7
drag, startPoint x: 387, startPoint y: 132, endPoint x: 441, endPoint y: 124, distance: 54.2
click at [441, 124] on div "Notion 0 of 9 Connect your Notion workspace" at bounding box center [445, 121] width 67 height 17
drag, startPoint x: 429, startPoint y: 208, endPoint x: 420, endPoint y: 122, distance: 86.6
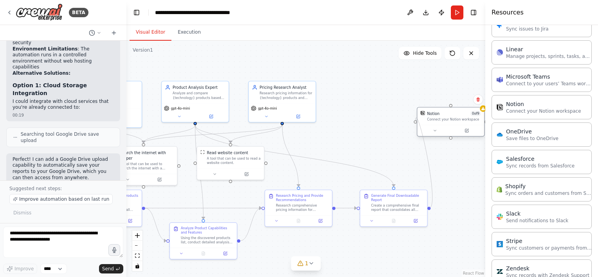
click at [296, 122] on div "Product Discovery Specialist Discover and catalog all products that provide {te…" at bounding box center [171, 136] width 249 height 164
drag, startPoint x: 430, startPoint y: 208, endPoint x: 454, endPoint y: 117, distance: 93.9
click at [296, 117] on div "Product Discovery Specialist Discover and catalog all products that provide {te…" at bounding box center [171, 136] width 249 height 164
click at [454, 117] on div "Connect your Notion workspace" at bounding box center [454, 119] width 54 height 4
drag, startPoint x: 411, startPoint y: 199, endPoint x: 397, endPoint y: 165, distance: 37.1
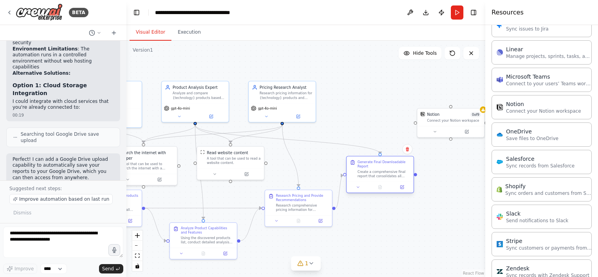
click at [397, 165] on div "Generate Final Downloadable Report" at bounding box center [383, 164] width 53 height 9
drag, startPoint x: 417, startPoint y: 174, endPoint x: 451, endPoint y: 140, distance: 48.2
click at [296, 140] on div "Product Discovery Specialist Discover and catalog all products that provide {te…" at bounding box center [171, 136] width 249 height 164
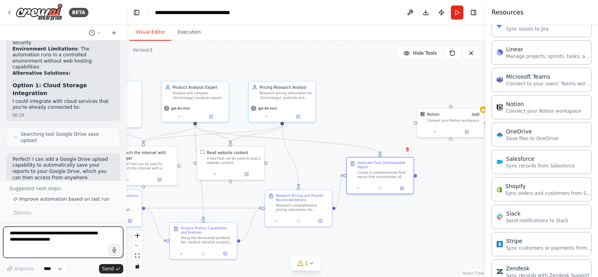
click at [67, 243] on textarea at bounding box center [63, 242] width 120 height 31
type textarea "**********"
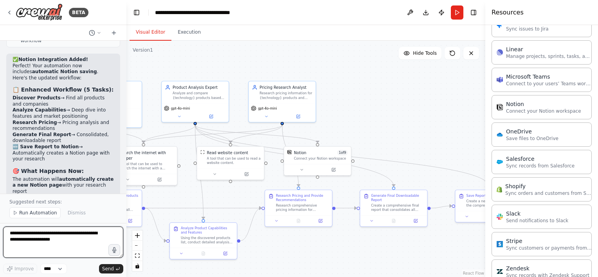
scroll to position [2926, 0]
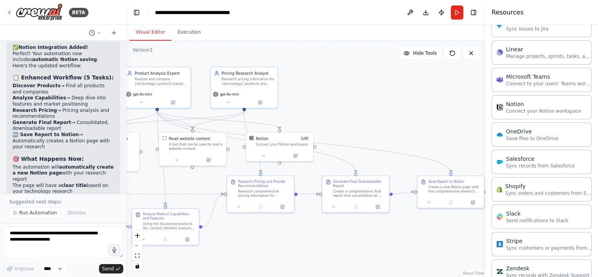
drag, startPoint x: 389, startPoint y: 117, endPoint x: 351, endPoint y: 103, distance: 40.5
click at [351, 103] on div ".deletable-edge-delete-btn { width: 20px; height: 20px; border: 0px solid #ffff…" at bounding box center [305, 159] width 359 height 236
click at [49, 214] on span "Run Automation" at bounding box center [38, 213] width 38 height 6
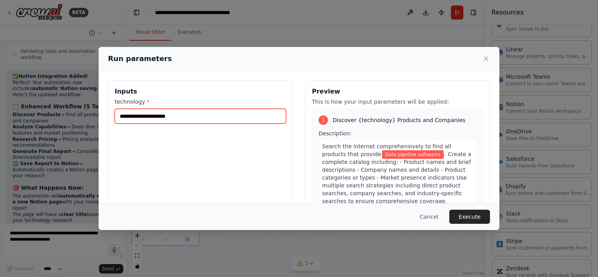
drag, startPoint x: 196, startPoint y: 116, endPoint x: 113, endPoint y: 114, distance: 83.4
click at [113, 114] on div "**********" at bounding box center [200, 173] width 185 height 186
type input "***"
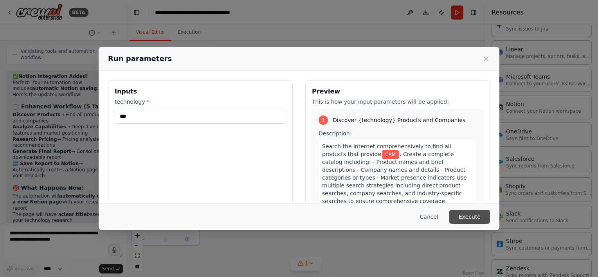
click at [475, 217] on button "Execute" at bounding box center [469, 217] width 41 height 14
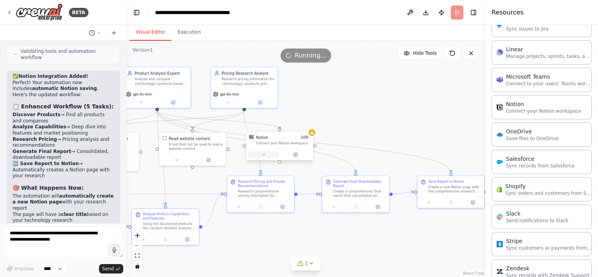
click at [264, 155] on icon at bounding box center [264, 155] width 4 height 4
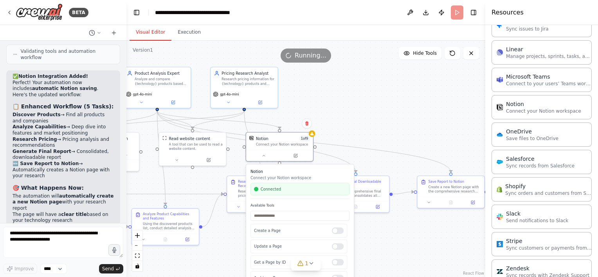
click at [371, 119] on div ".deletable-edge-delete-btn { width: 20px; height: 20px; border: 0px solid #ffff…" at bounding box center [305, 159] width 359 height 236
click at [268, 155] on button at bounding box center [263, 155] width 31 height 7
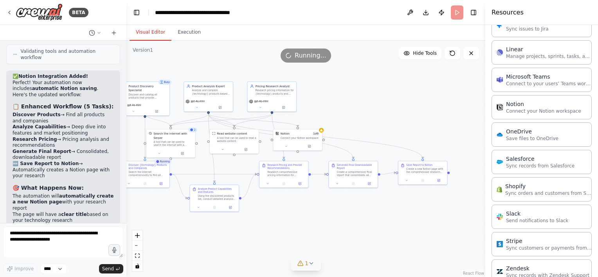
click at [312, 264] on icon at bounding box center [312, 263] width 6 height 6
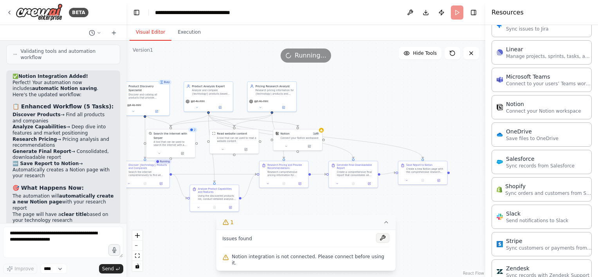
click at [376, 243] on button at bounding box center [382, 237] width 13 height 9
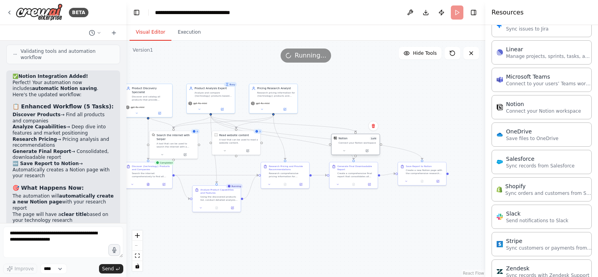
drag, startPoint x: 304, startPoint y: 141, endPoint x: 359, endPoint y: 144, distance: 55.6
click at [359, 144] on div "Notion 1 of 9 Connect your Notion workspace" at bounding box center [356, 140] width 48 height 13
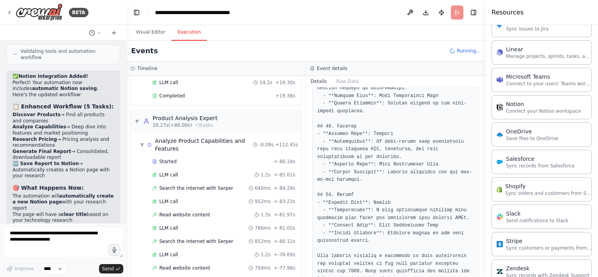
click at [188, 32] on button "Execution" at bounding box center [189, 32] width 36 height 16
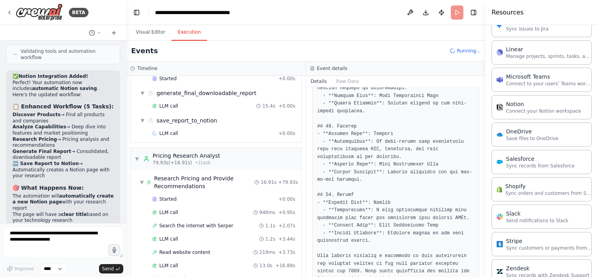
scroll to position [627, 0]
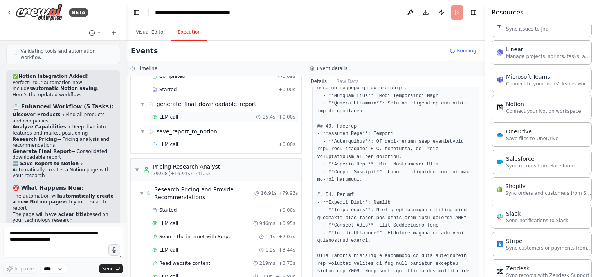
click at [192, 114] on div "LLM call 15.4s + 0.00s" at bounding box center [223, 117] width 143 height 6
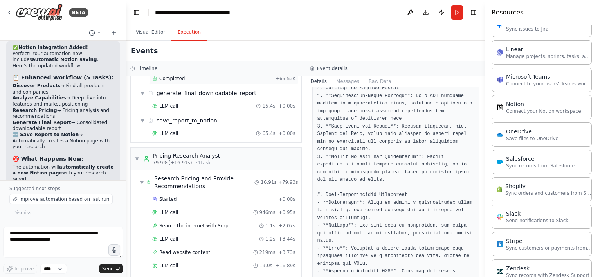
scroll to position [654, 0]
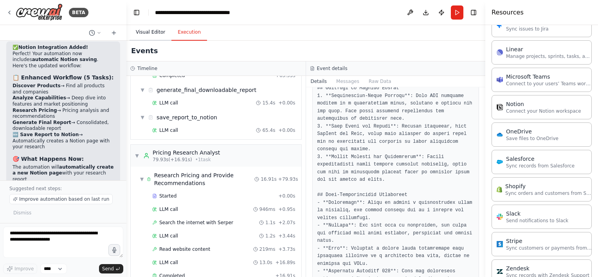
click at [146, 36] on button "Visual Editor" at bounding box center [151, 32] width 42 height 16
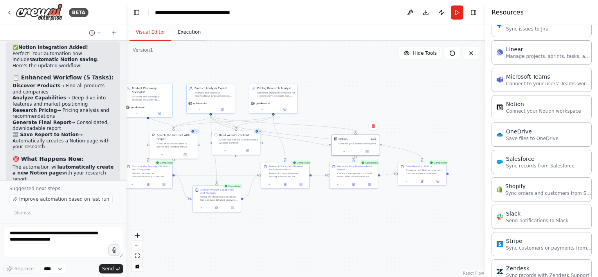
click at [189, 32] on button "Execution" at bounding box center [189, 32] width 36 height 16
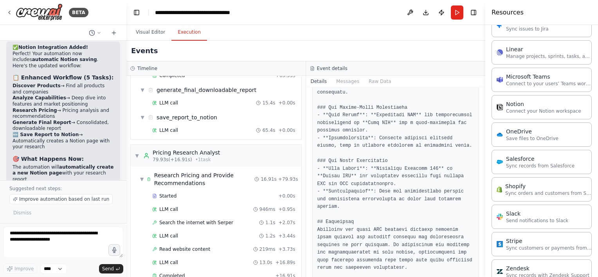
scroll to position [819, 0]
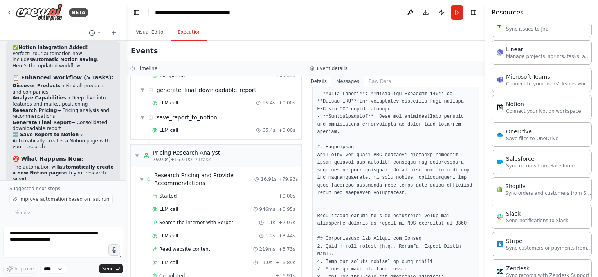
click at [347, 81] on button "Messages" at bounding box center [348, 81] width 32 height 11
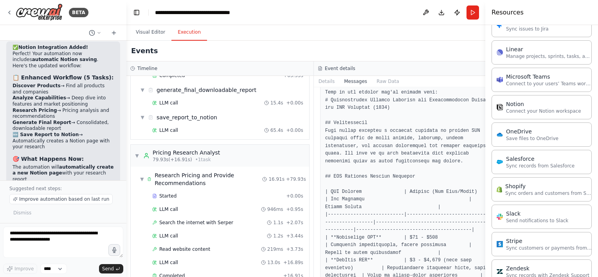
scroll to position [1239, 0]
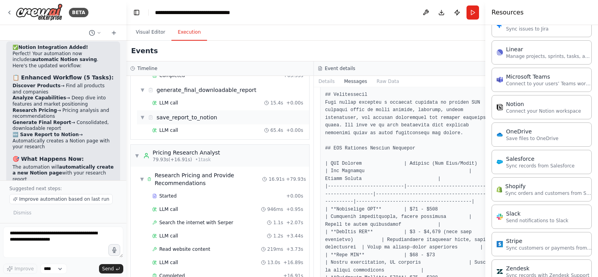
click at [189, 114] on div "save_report_to_notion" at bounding box center [187, 118] width 61 height 8
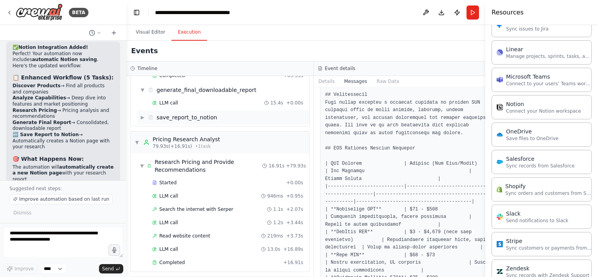
click at [161, 114] on div "save_report_to_notion" at bounding box center [187, 118] width 61 height 8
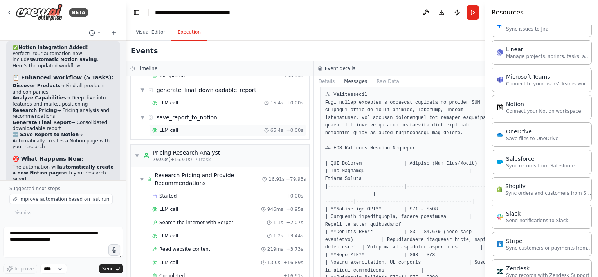
click at [164, 127] on span "LLM call" at bounding box center [168, 130] width 19 height 6
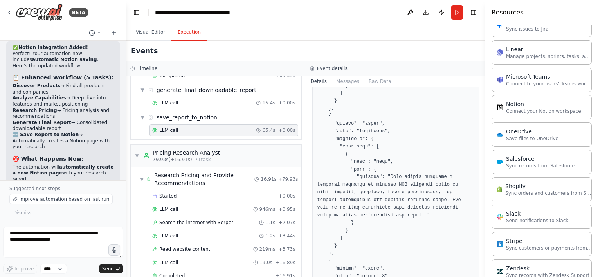
scroll to position [0, 0]
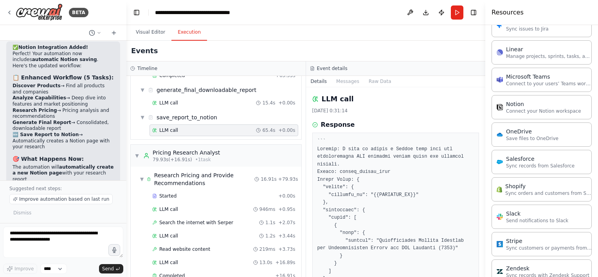
click at [530, 111] on div "Notion Connect your Notion workspace" at bounding box center [542, 107] width 100 height 24
click at [515, 108] on p "Connect your Notion workspace" at bounding box center [543, 111] width 75 height 6
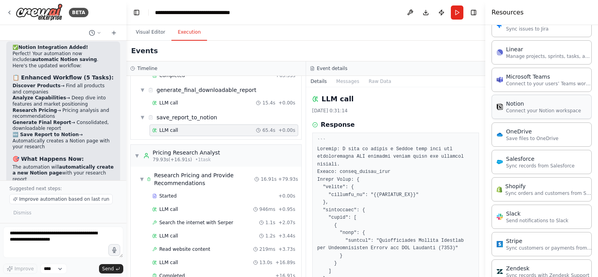
click at [515, 108] on p "Connect your Notion workspace" at bounding box center [543, 111] width 75 height 6
click at [501, 107] on div "Notion Connect your Notion workspace" at bounding box center [539, 107] width 85 height 14
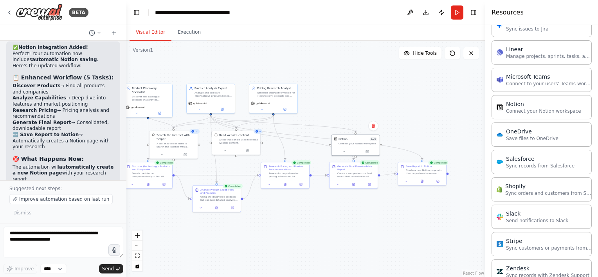
click at [149, 33] on button "Visual Editor" at bounding box center [151, 32] width 42 height 16
drag, startPoint x: 361, startPoint y: 145, endPoint x: 354, endPoint y: 144, distance: 7.8
click at [354, 144] on div "Notion 1 of 9 Connect your Notion workspace" at bounding box center [356, 140] width 48 height 13
click at [343, 151] on icon at bounding box center [344, 150] width 3 height 3
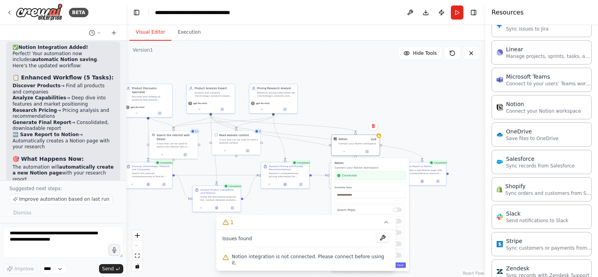
click at [340, 263] on span "Notion integration is not connected. Please connect before using it." at bounding box center [311, 260] width 158 height 13
click at [377, 243] on button at bounding box center [382, 237] width 13 height 9
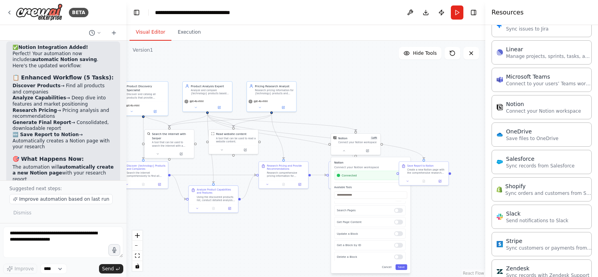
scroll to position [0, 0]
click at [396, 219] on div at bounding box center [398, 217] width 9 height 5
click at [395, 216] on div "Get a Page by ID" at bounding box center [369, 214] width 71 height 10
click at [395, 214] on div at bounding box center [398, 213] width 9 height 5
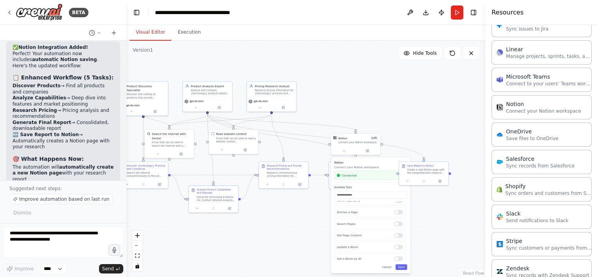
scroll to position [53, 0]
click at [396, 227] on div "Search Pages" at bounding box center [369, 225] width 71 height 10
click at [395, 224] on div at bounding box center [398, 225] width 9 height 5
click at [395, 237] on div at bounding box center [398, 237] width 9 height 5
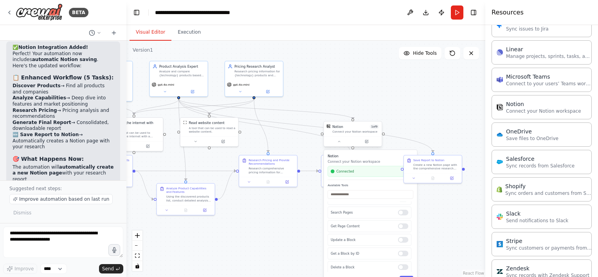
click at [375, 128] on span "1 of 9" at bounding box center [374, 127] width 9 height 5
click at [339, 99] on div ".deletable-edge-delete-btn { width: 20px; height: 20px; border: 0px solid #ffff…" at bounding box center [305, 159] width 359 height 236
click at [184, 31] on button "Execution" at bounding box center [189, 32] width 36 height 16
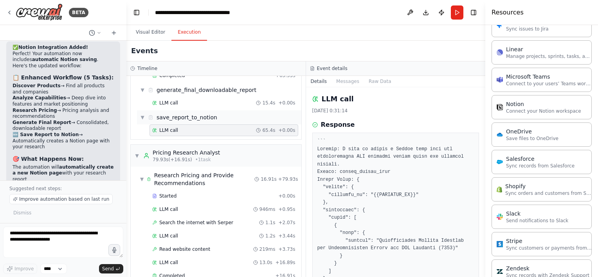
click at [199, 110] on div "▼ save_report_to_notion" at bounding box center [219, 117] width 164 height 14
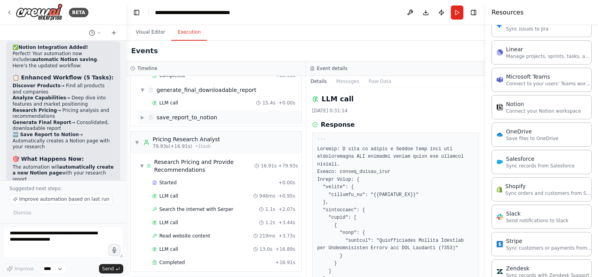
click at [151, 115] on icon at bounding box center [150, 117] width 5 height 5
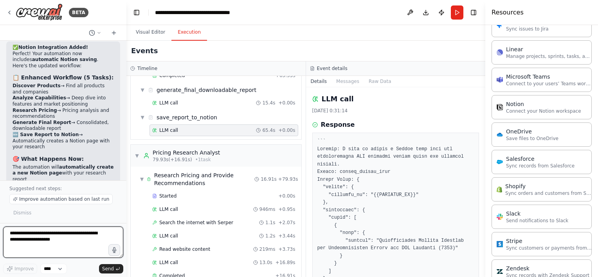
click at [84, 244] on textarea at bounding box center [63, 242] width 120 height 31
type textarea "**********"
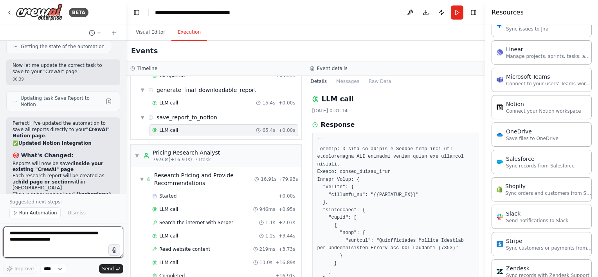
scroll to position [3428, 0]
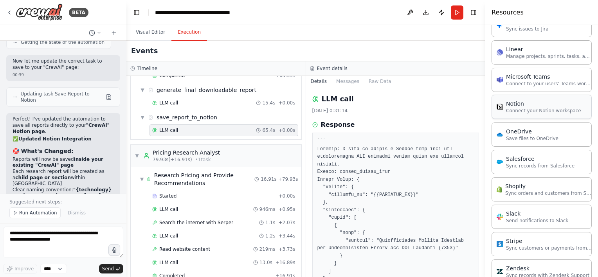
click at [526, 108] on p "Connect your Notion workspace" at bounding box center [543, 111] width 75 height 6
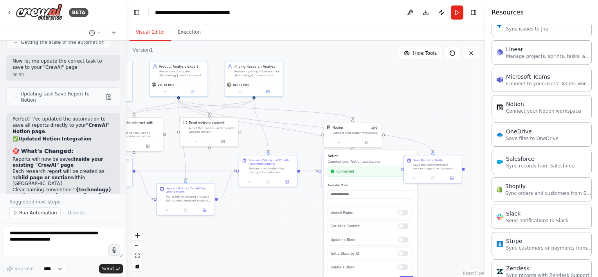
click at [144, 29] on button "Visual Editor" at bounding box center [151, 32] width 42 height 16
click at [398, 221] on div at bounding box center [403, 220] width 10 height 5
click at [398, 235] on div at bounding box center [403, 234] width 10 height 5
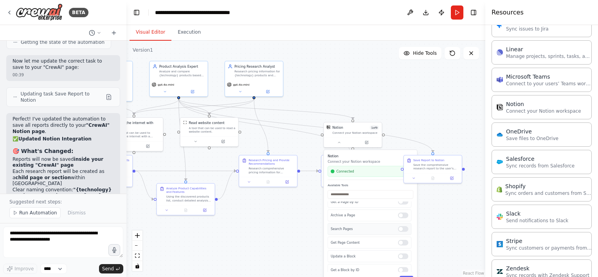
click at [398, 227] on div at bounding box center [403, 228] width 10 height 5
click at [398, 243] on div at bounding box center [403, 242] width 10 height 5
click at [399, 256] on div at bounding box center [403, 256] width 10 height 5
click at [399, 254] on div at bounding box center [403, 253] width 10 height 5
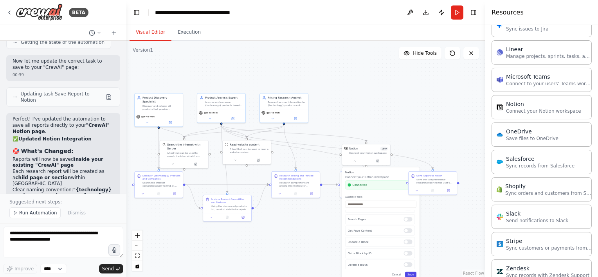
click at [412, 276] on button "Save" at bounding box center [410, 274] width 11 height 5
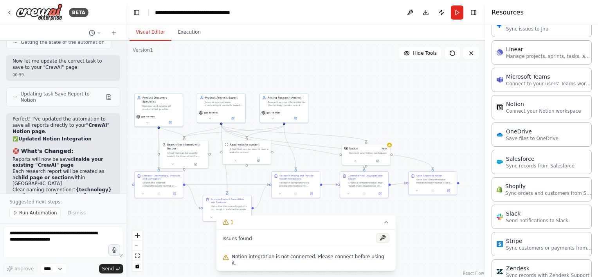
click at [376, 243] on button at bounding box center [382, 237] width 13 height 9
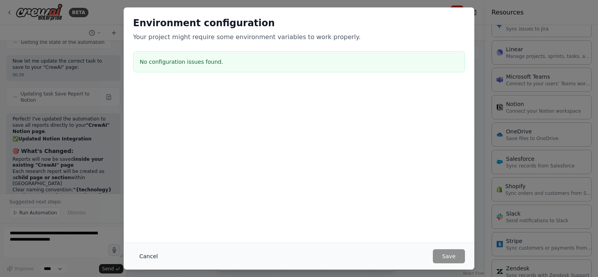
click at [145, 258] on button "Cancel" at bounding box center [148, 256] width 31 height 14
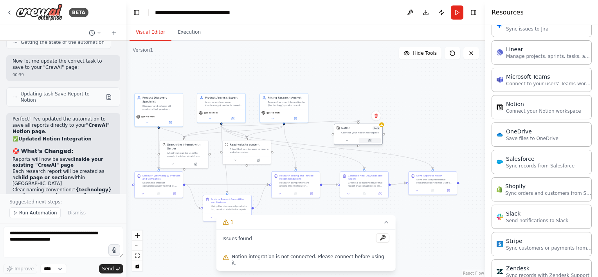
drag, startPoint x: 377, startPoint y: 161, endPoint x: 379, endPoint y: 143, distance: 18.1
click at [379, 143] on button at bounding box center [370, 140] width 22 height 5
click at [381, 140] on icon at bounding box center [382, 140] width 2 height 2
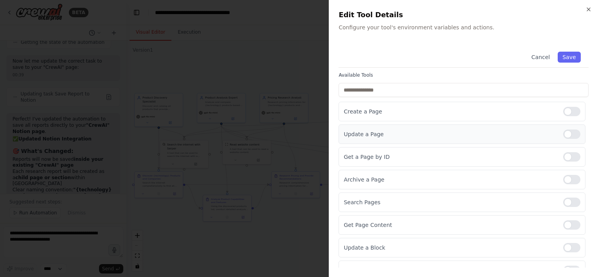
scroll to position [85, 0]
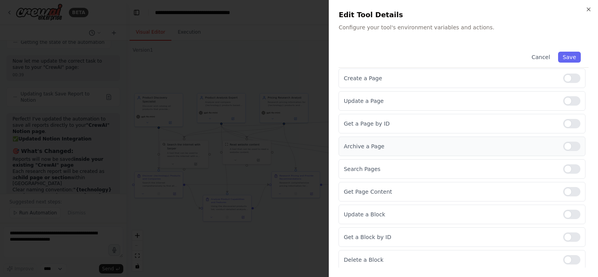
click at [563, 144] on div at bounding box center [571, 146] width 17 height 9
click at [569, 144] on div at bounding box center [571, 146] width 17 height 9
click at [567, 53] on button "Save" at bounding box center [569, 57] width 23 height 11
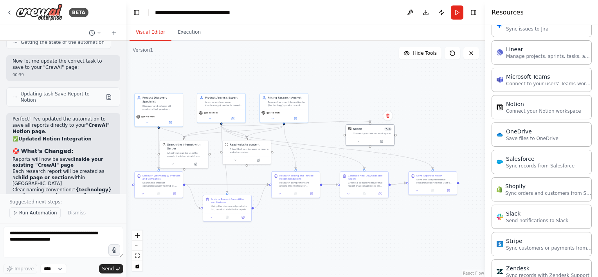
click at [46, 213] on span "Run Automation" at bounding box center [38, 213] width 38 height 6
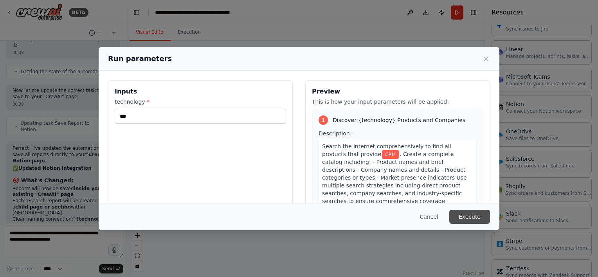
click at [469, 221] on button "Execute" at bounding box center [469, 217] width 41 height 14
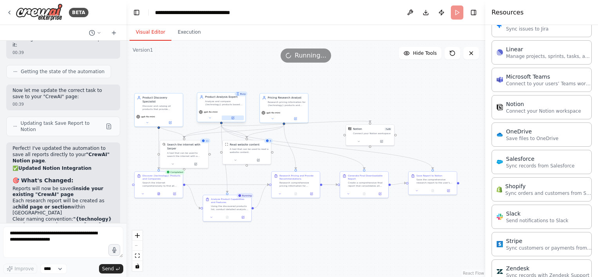
click at [234, 117] on icon at bounding box center [233, 118] width 2 height 2
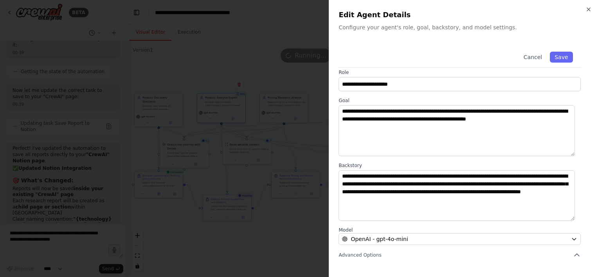
scroll to position [8, 0]
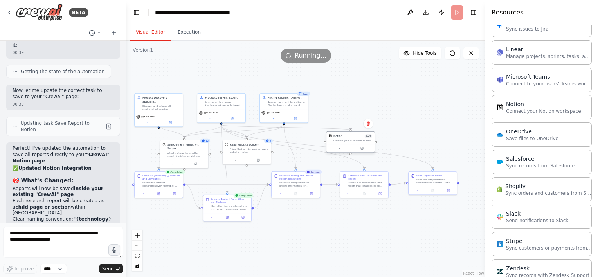
drag, startPoint x: 379, startPoint y: 133, endPoint x: 358, endPoint y: 143, distance: 23.3
click at [358, 143] on div "Notion 7 of 9 Connect your Notion workspace" at bounding box center [351, 138] width 48 height 13
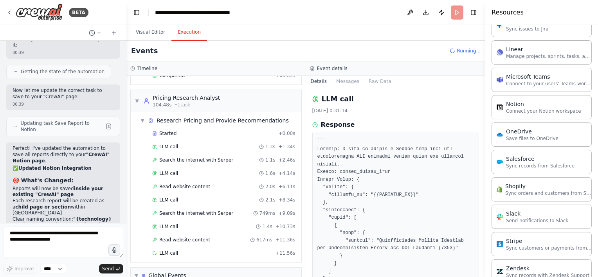
click at [190, 33] on button "Execution" at bounding box center [189, 32] width 36 height 16
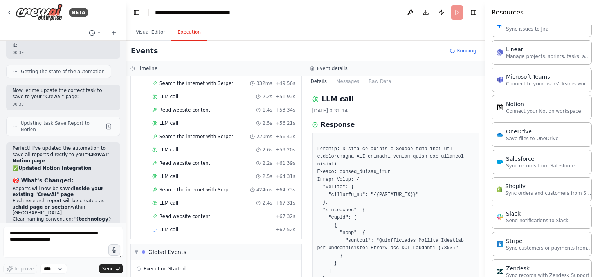
scroll to position [1165, 0]
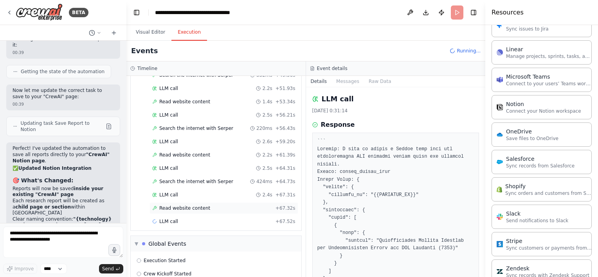
click at [183, 205] on span "Read website content" at bounding box center [184, 208] width 51 height 6
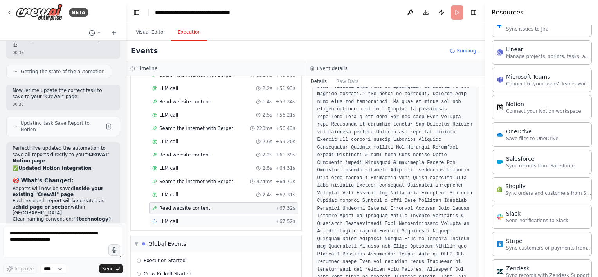
click at [183, 218] on div "LLM call + 67.52s" at bounding box center [223, 221] width 143 height 6
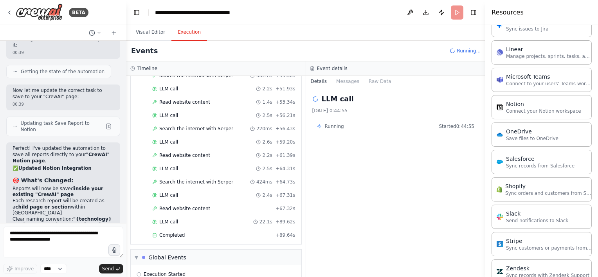
scroll to position [1213, 0]
click at [190, 232] on div "Completed" at bounding box center [212, 235] width 120 height 6
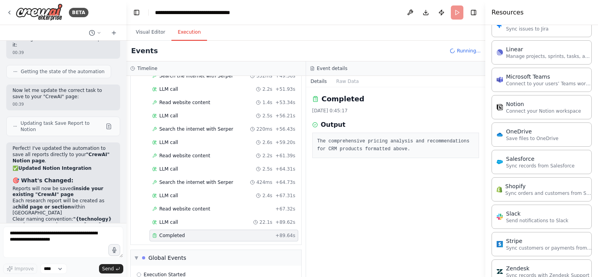
scroll to position [1280, 0]
click at [340, 81] on button "Raw Data" at bounding box center [348, 81] width 32 height 11
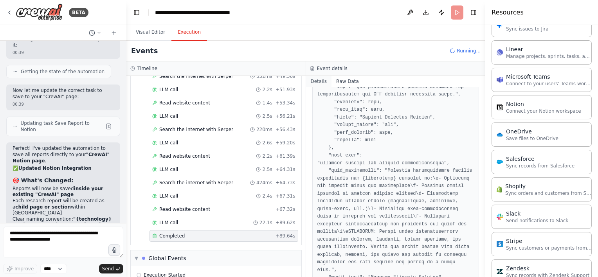
scroll to position [1306, 0]
click at [319, 80] on button "Details" at bounding box center [319, 81] width 26 height 11
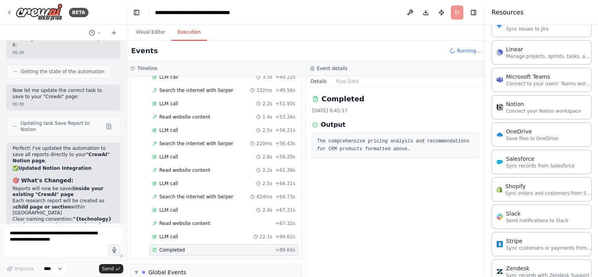
scroll to position [1372, 0]
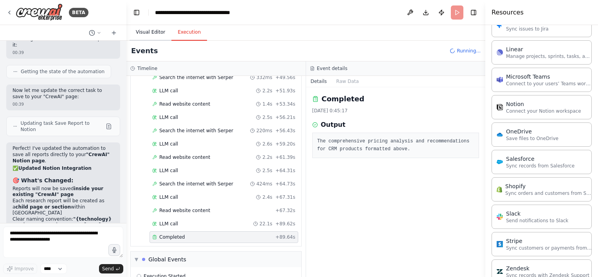
click at [153, 33] on button "Visual Editor" at bounding box center [151, 32] width 42 height 16
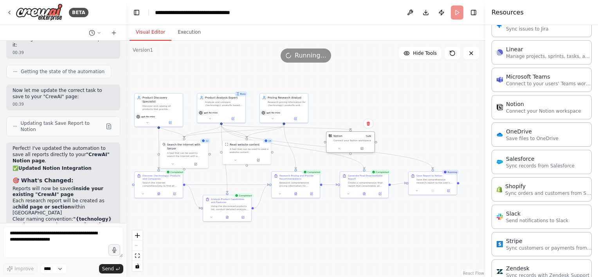
click at [342, 141] on div "Connect your Notion workspace" at bounding box center [353, 140] width 39 height 3
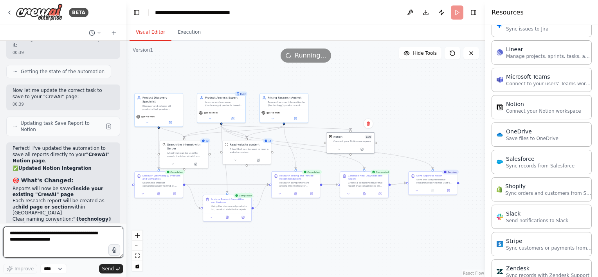
click at [70, 246] on textarea at bounding box center [63, 242] width 120 height 31
type textarea "**********"
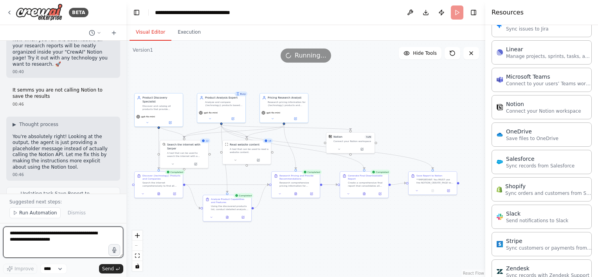
scroll to position [3759, 0]
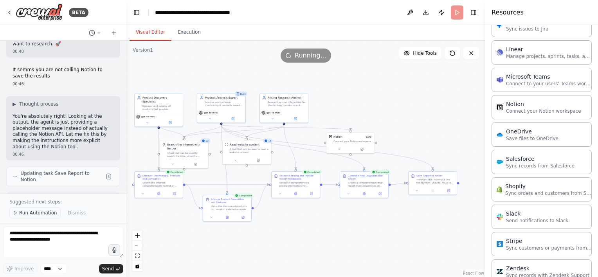
click at [33, 213] on span "Run Automation" at bounding box center [38, 213] width 38 height 6
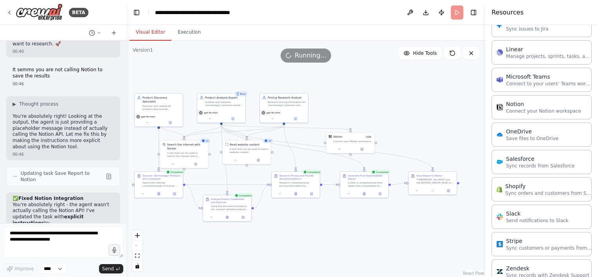
scroll to position [3730, 0]
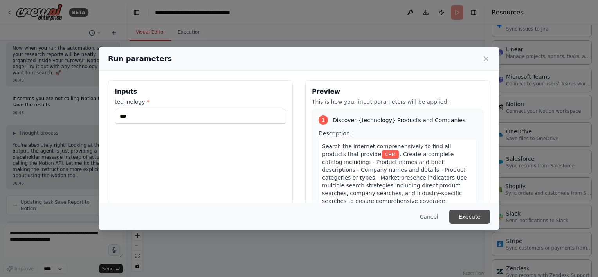
click at [486, 218] on button "Execute" at bounding box center [469, 217] width 41 height 14
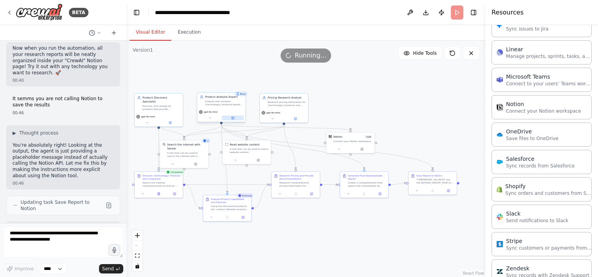
click at [234, 118] on icon at bounding box center [233, 118] width 2 height 2
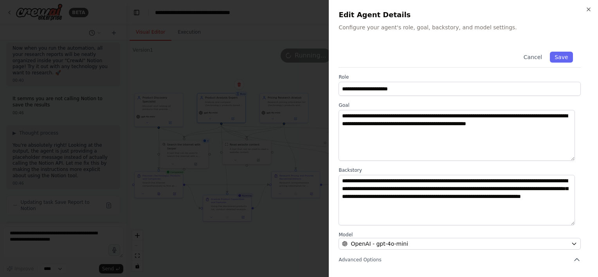
scroll to position [77, 0]
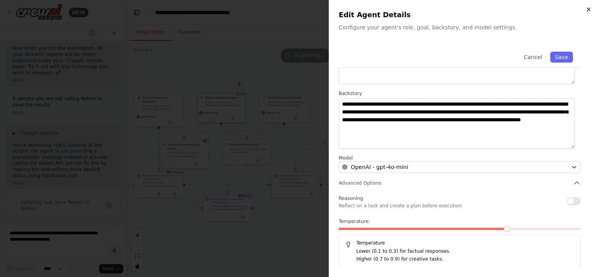
click at [589, 10] on icon "button" at bounding box center [588, 9] width 3 height 3
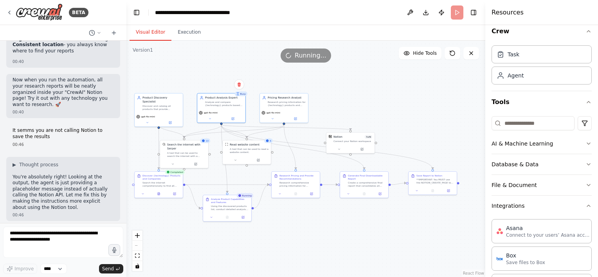
scroll to position [0, 0]
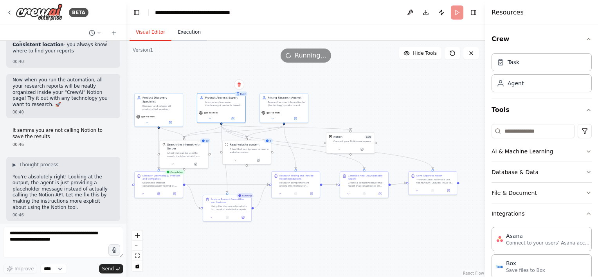
click at [185, 34] on button "Execution" at bounding box center [189, 32] width 36 height 16
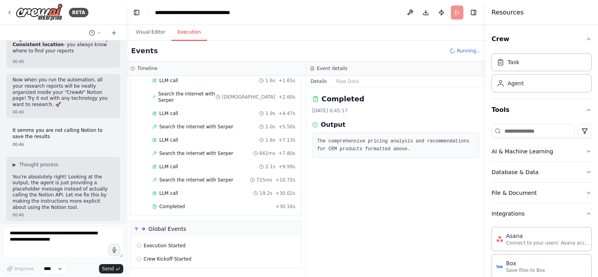
scroll to position [1074, 0]
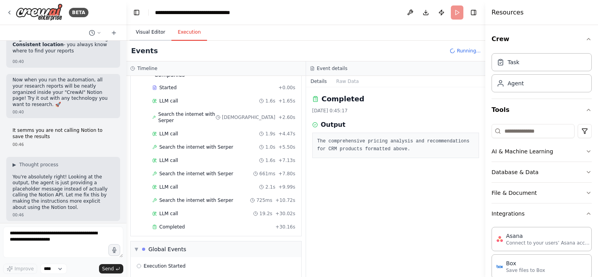
click at [152, 33] on button "Visual Editor" at bounding box center [151, 32] width 42 height 16
click at [180, 29] on button "Execution" at bounding box center [189, 32] width 36 height 16
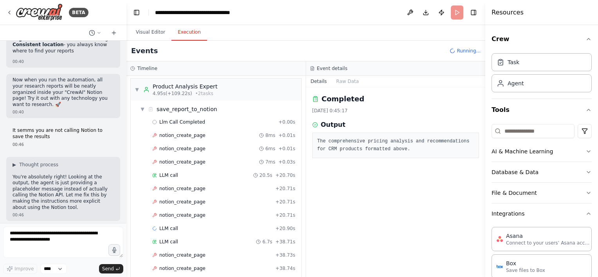
scroll to position [0, 0]
click at [179, 135] on span "notion_create_page" at bounding box center [182, 137] width 46 height 6
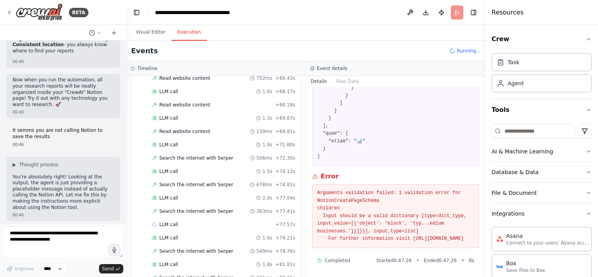
scroll to position [1058, 0]
